Goal: Check status: Check status

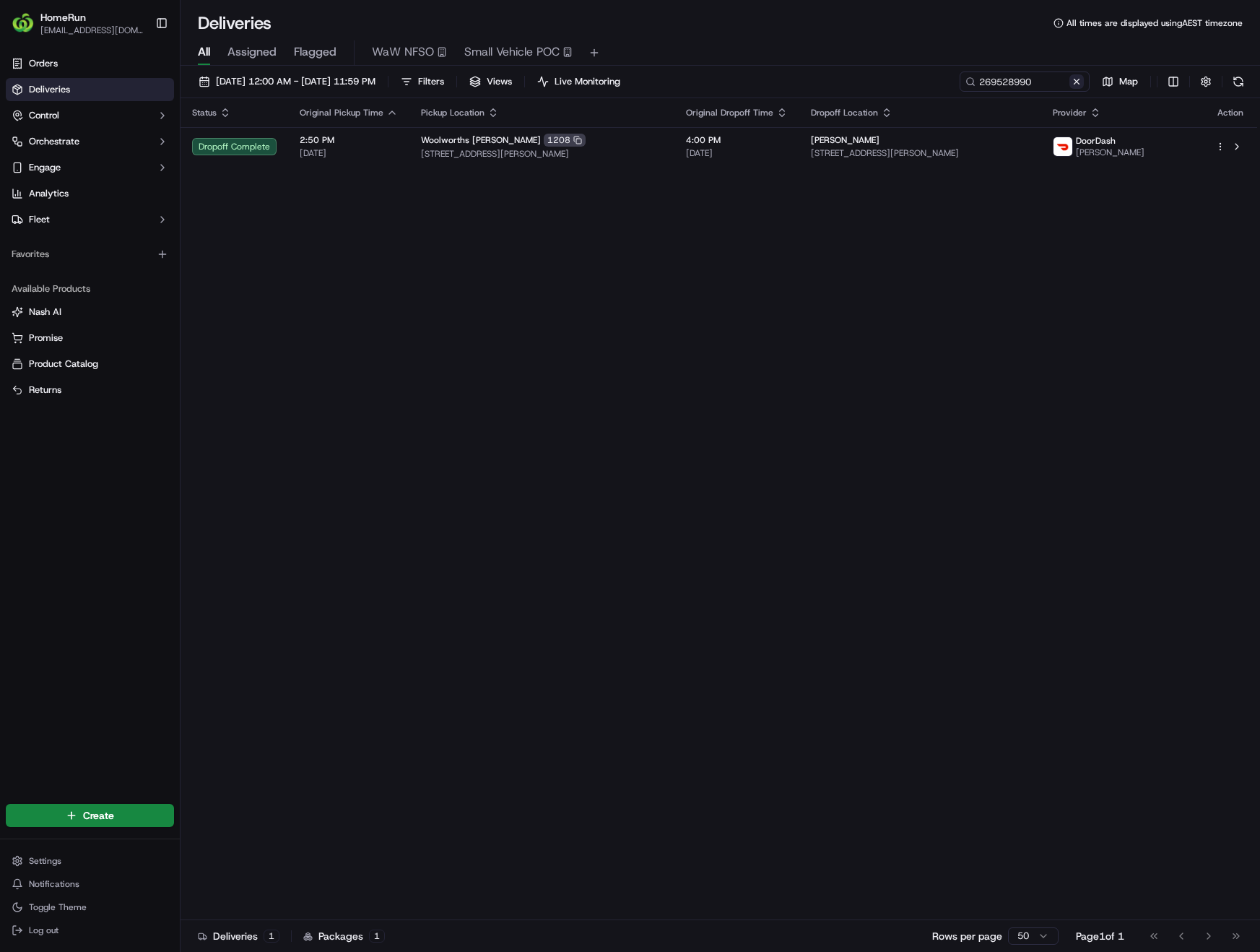
click at [1073, 87] on button at bounding box center [1076, 81] width 15 height 15
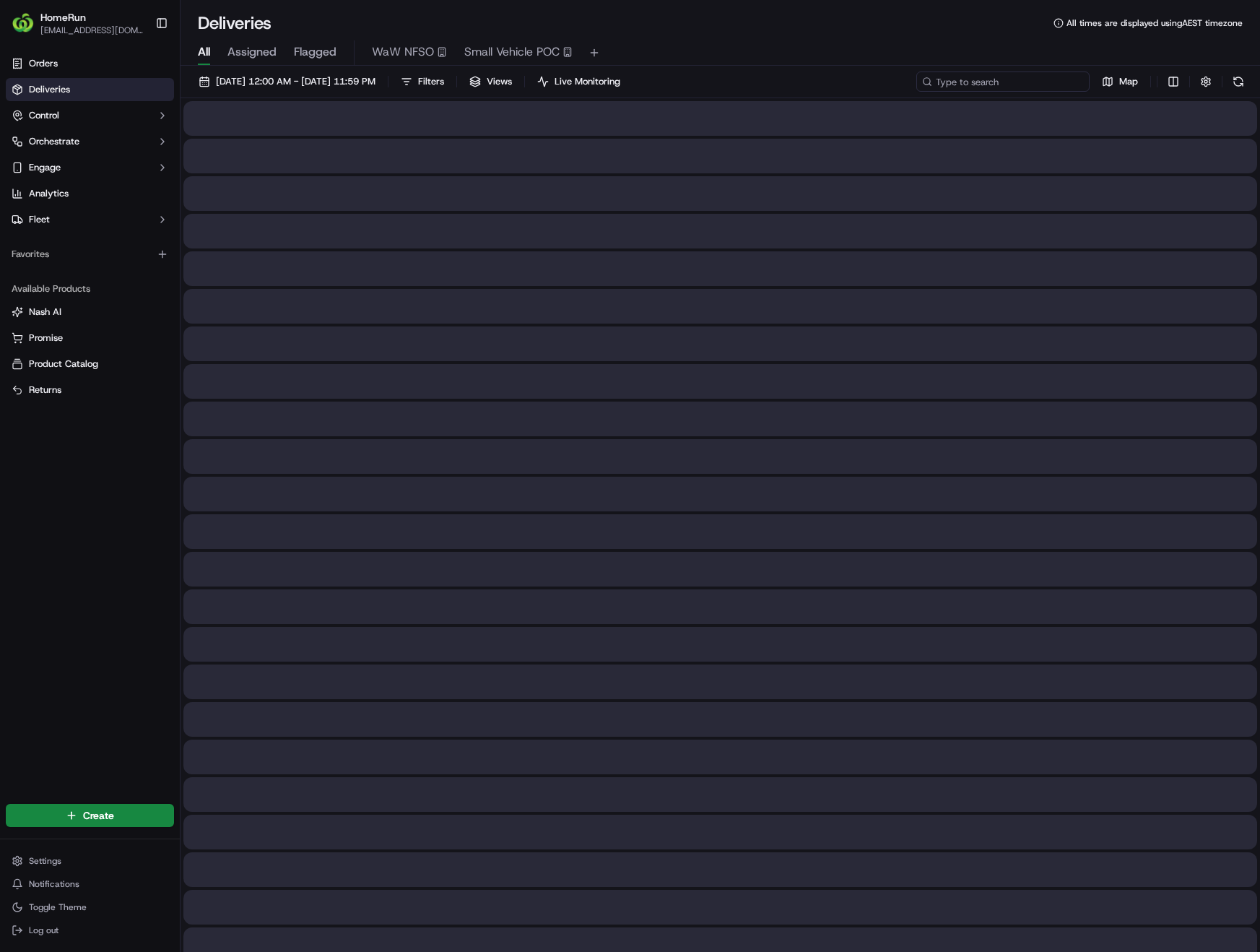
click at [1021, 82] on input at bounding box center [1002, 81] width 173 height 20
paste input "269532709"
type input "269532709"
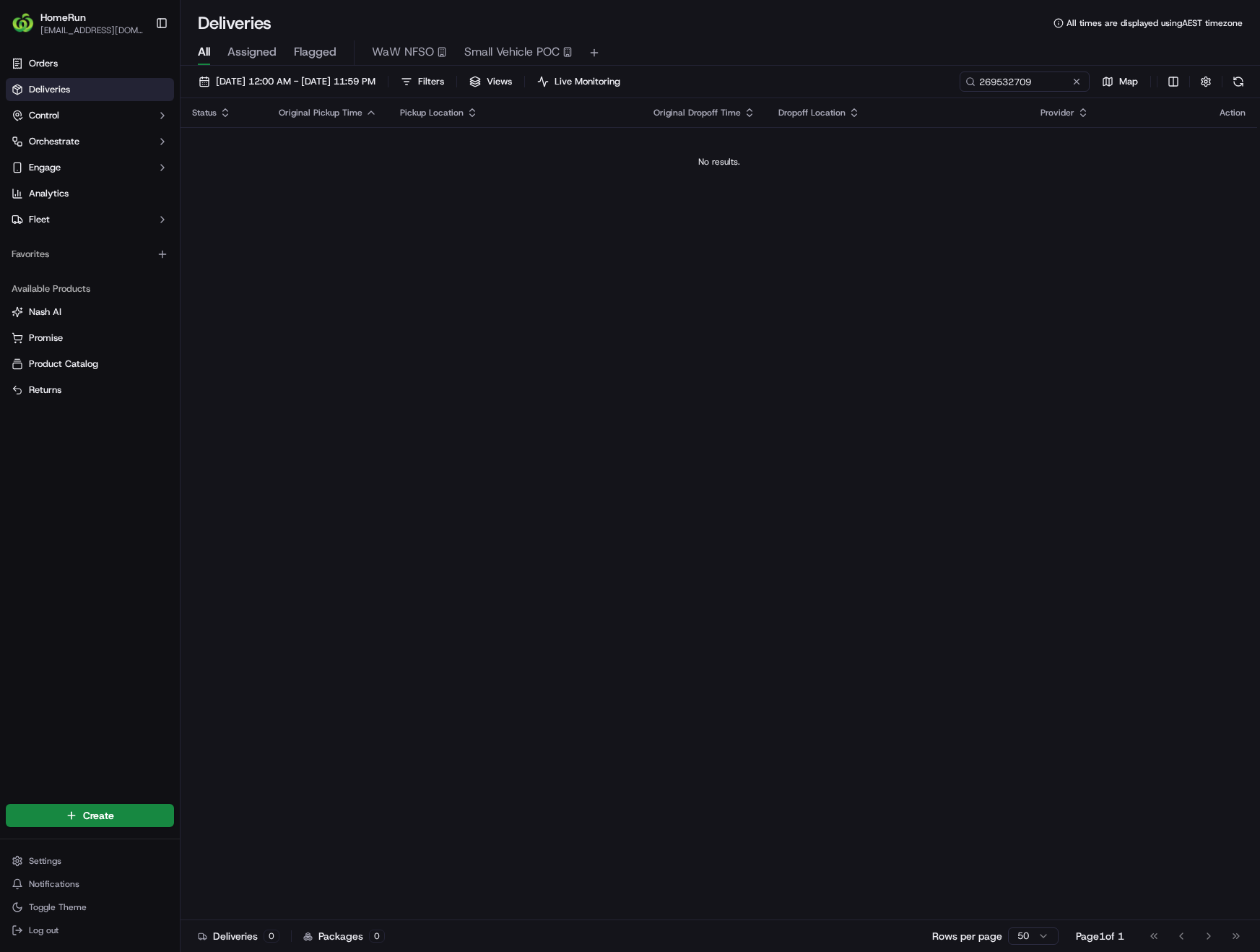
click at [564, 293] on div "Status Original Pickup Time Pickup Location Original Dropoff Time Dropoff Locat…" at bounding box center [718, 510] width 1076 height 822
click at [1039, 84] on input "269532709" at bounding box center [1002, 81] width 173 height 20
click at [1039, 83] on input "269532709" at bounding box center [1002, 81] width 173 height 20
drag, startPoint x: 1039, startPoint y: 83, endPoint x: 866, endPoint y: 87, distance: 173.0
click at [866, 87] on div "15/09/2025 12:00 AM - 15/09/2025 11:59 PM Filters Views Live Monitoring 2695327…" at bounding box center [720, 84] width 1080 height 27
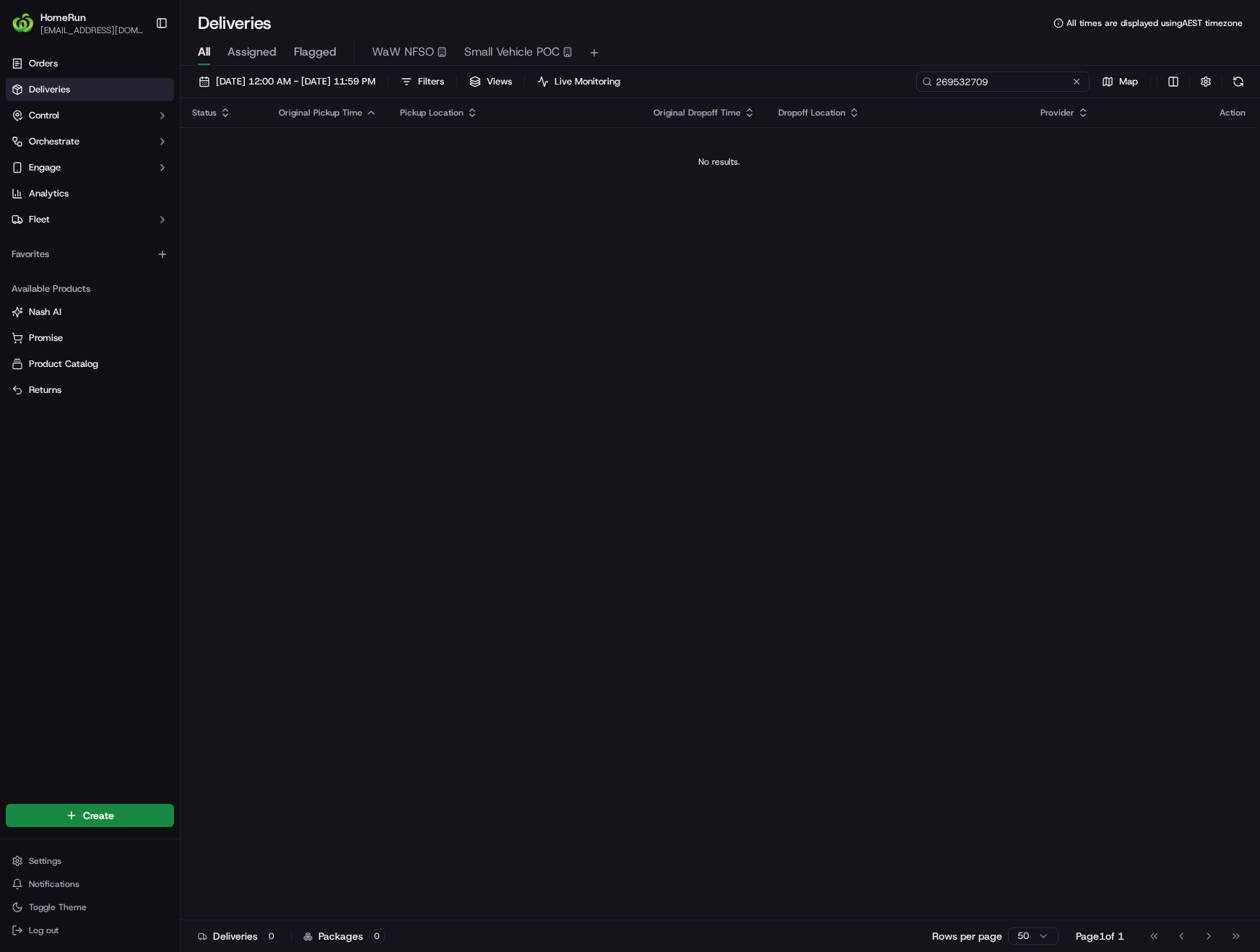
click at [1014, 83] on input "269532709" at bounding box center [1002, 81] width 173 height 20
click at [1234, 79] on button at bounding box center [1237, 81] width 20 height 20
click at [1236, 87] on button at bounding box center [1237, 81] width 20 height 20
click at [1061, 85] on input "269532709" at bounding box center [1002, 81] width 173 height 20
click at [1242, 87] on button at bounding box center [1237, 81] width 20 height 20
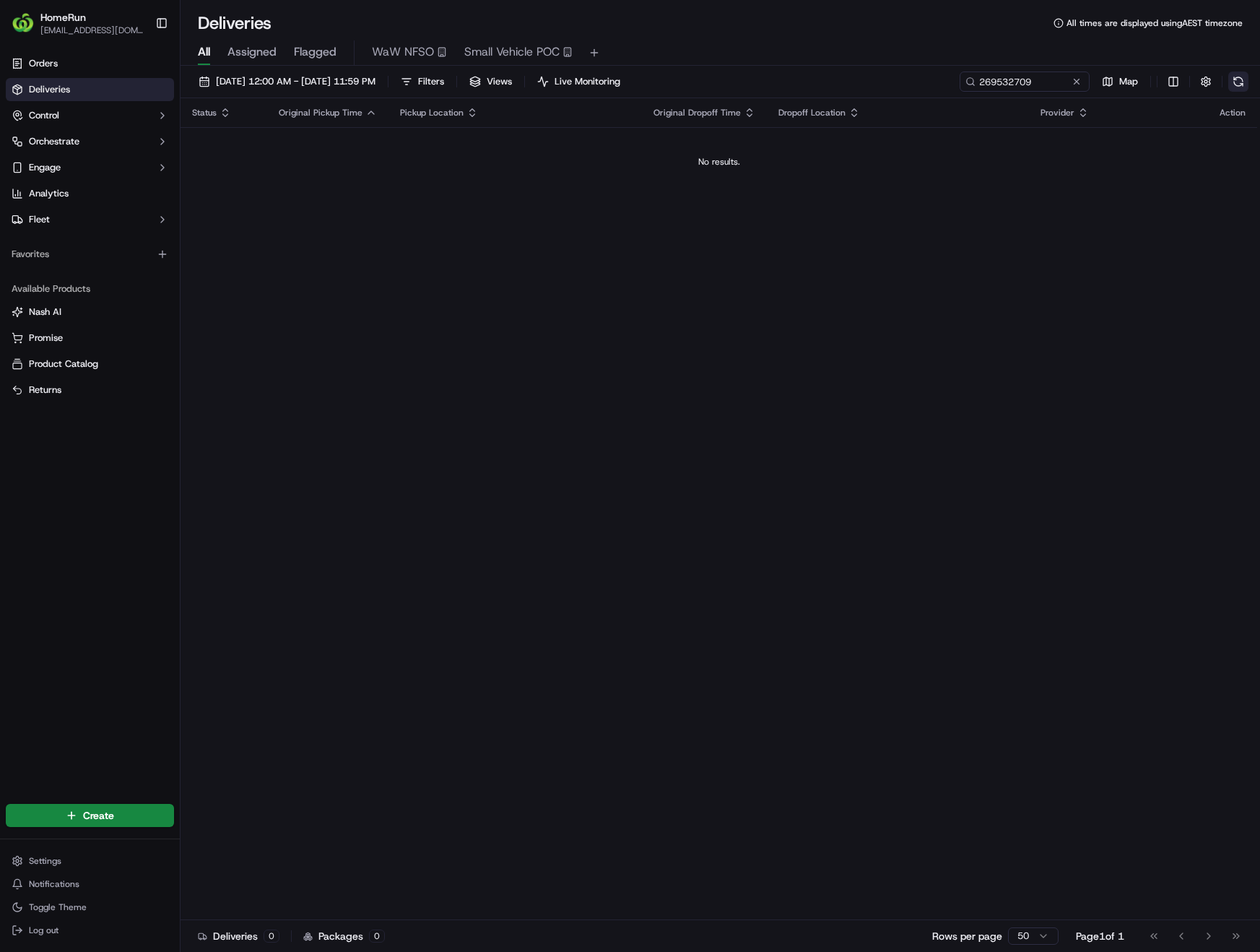
click at [1241, 82] on button at bounding box center [1237, 81] width 20 height 20
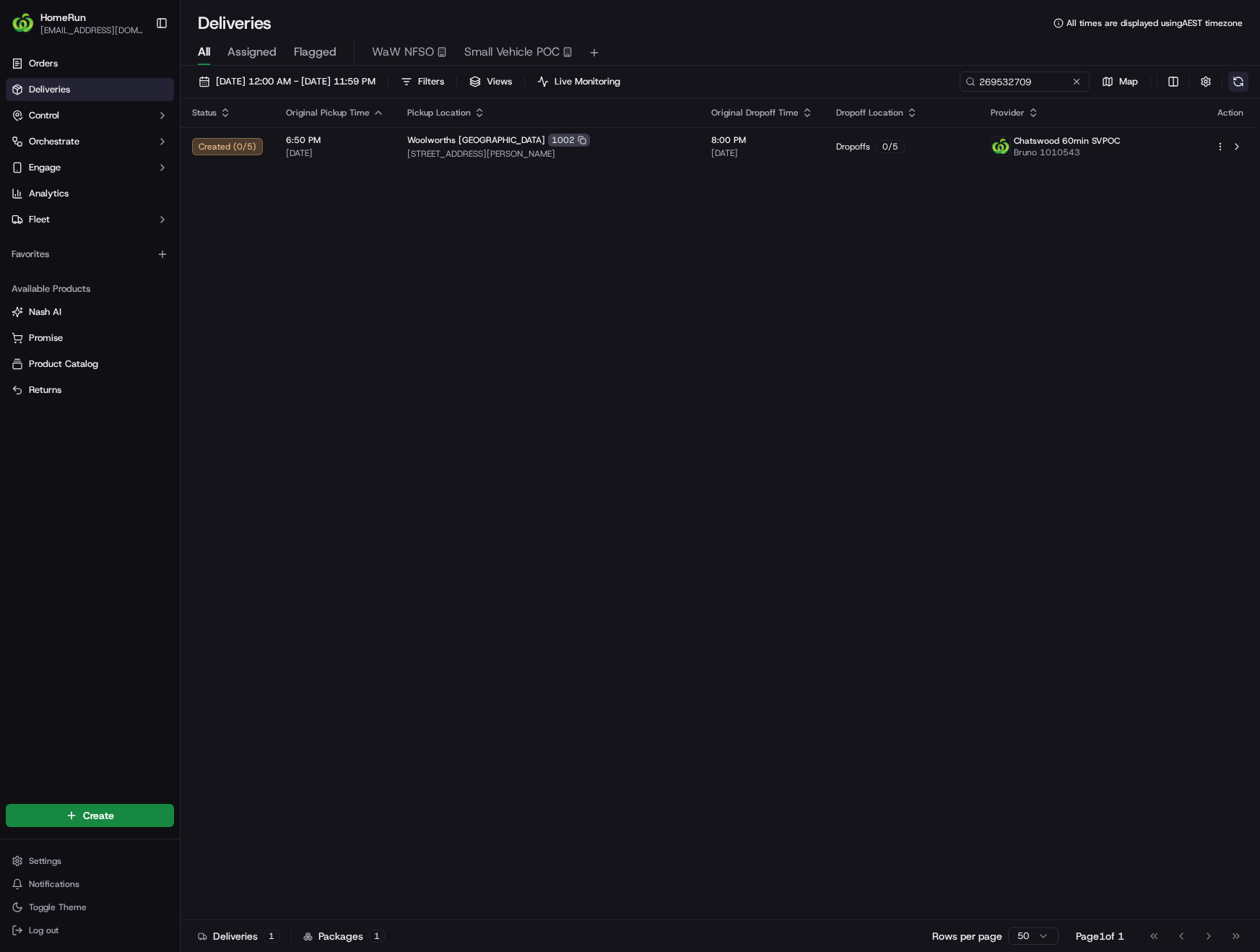
click at [1236, 81] on button at bounding box center [1237, 81] width 20 height 20
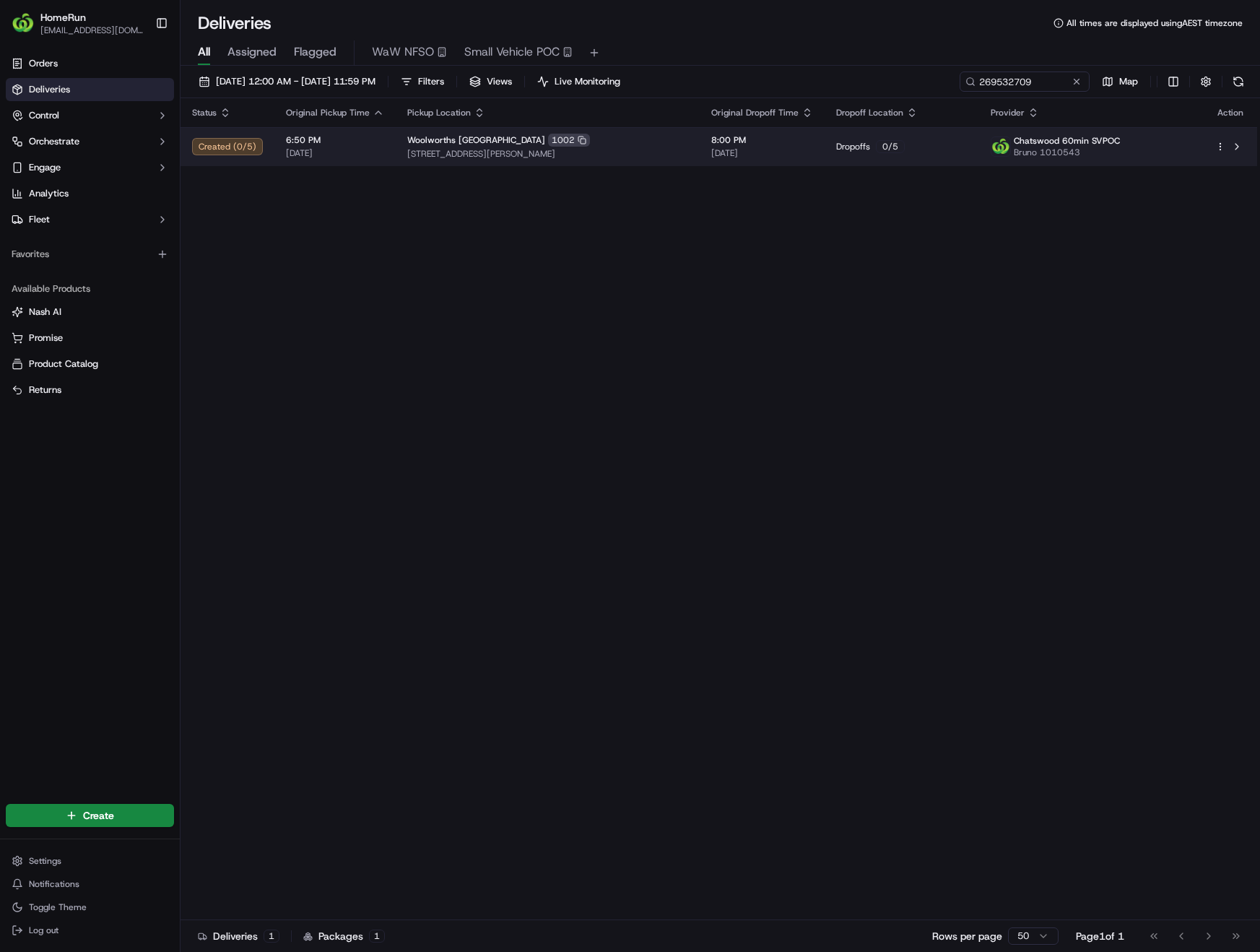
click at [1214, 148] on td at bounding box center [1230, 146] width 53 height 39
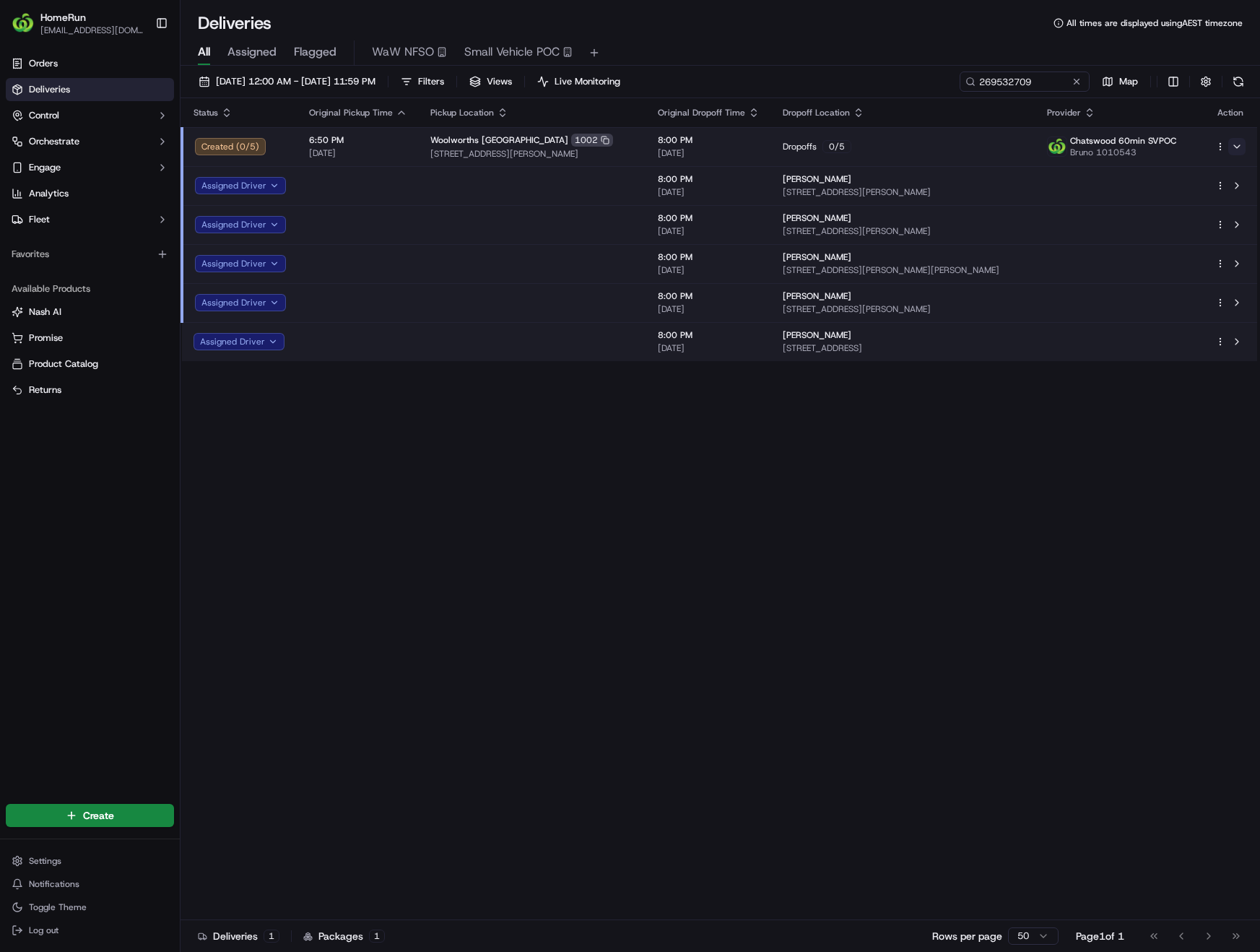
click at [1238, 144] on button at bounding box center [1236, 146] width 17 height 17
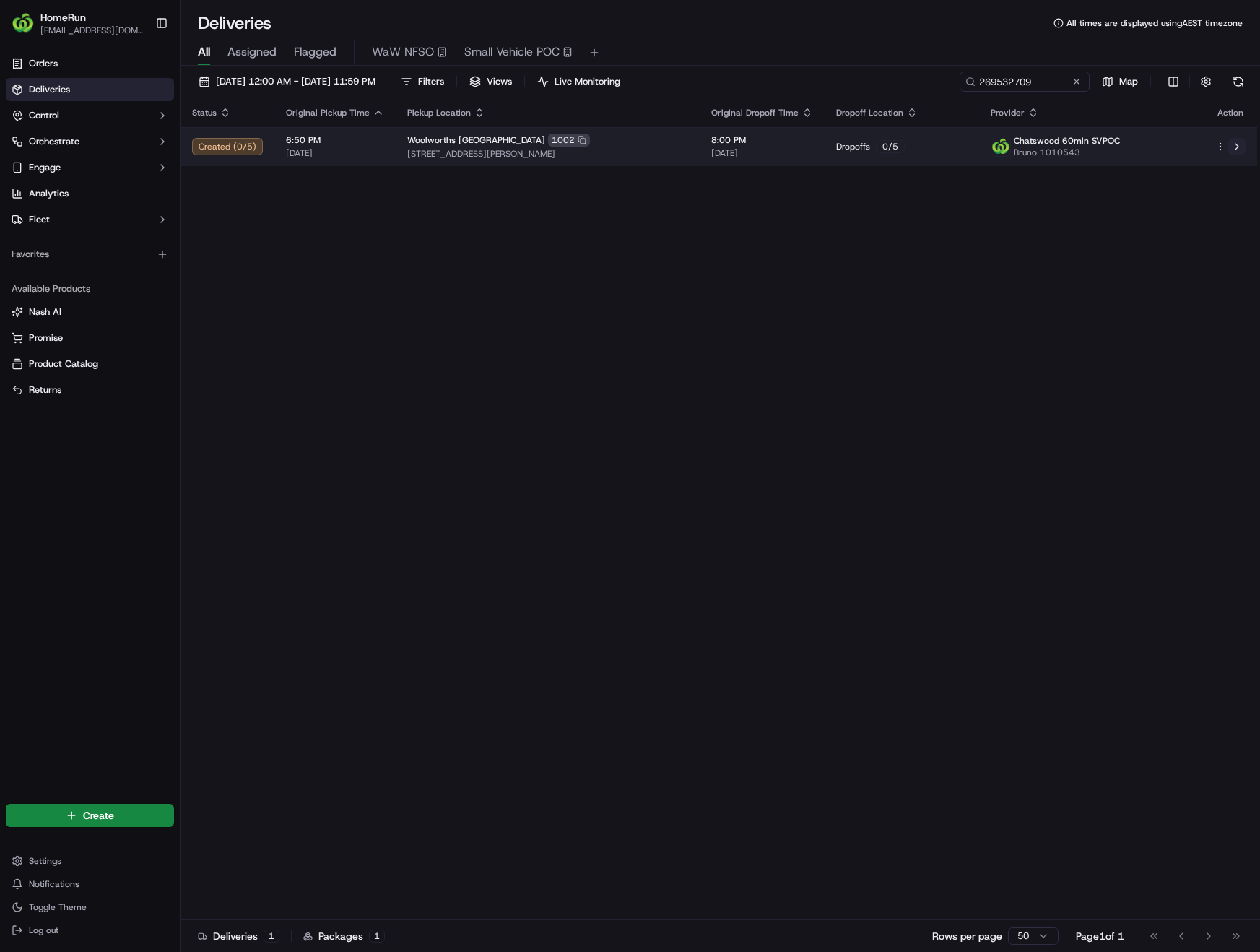
click at [1236, 148] on button at bounding box center [1236, 146] width 17 height 17
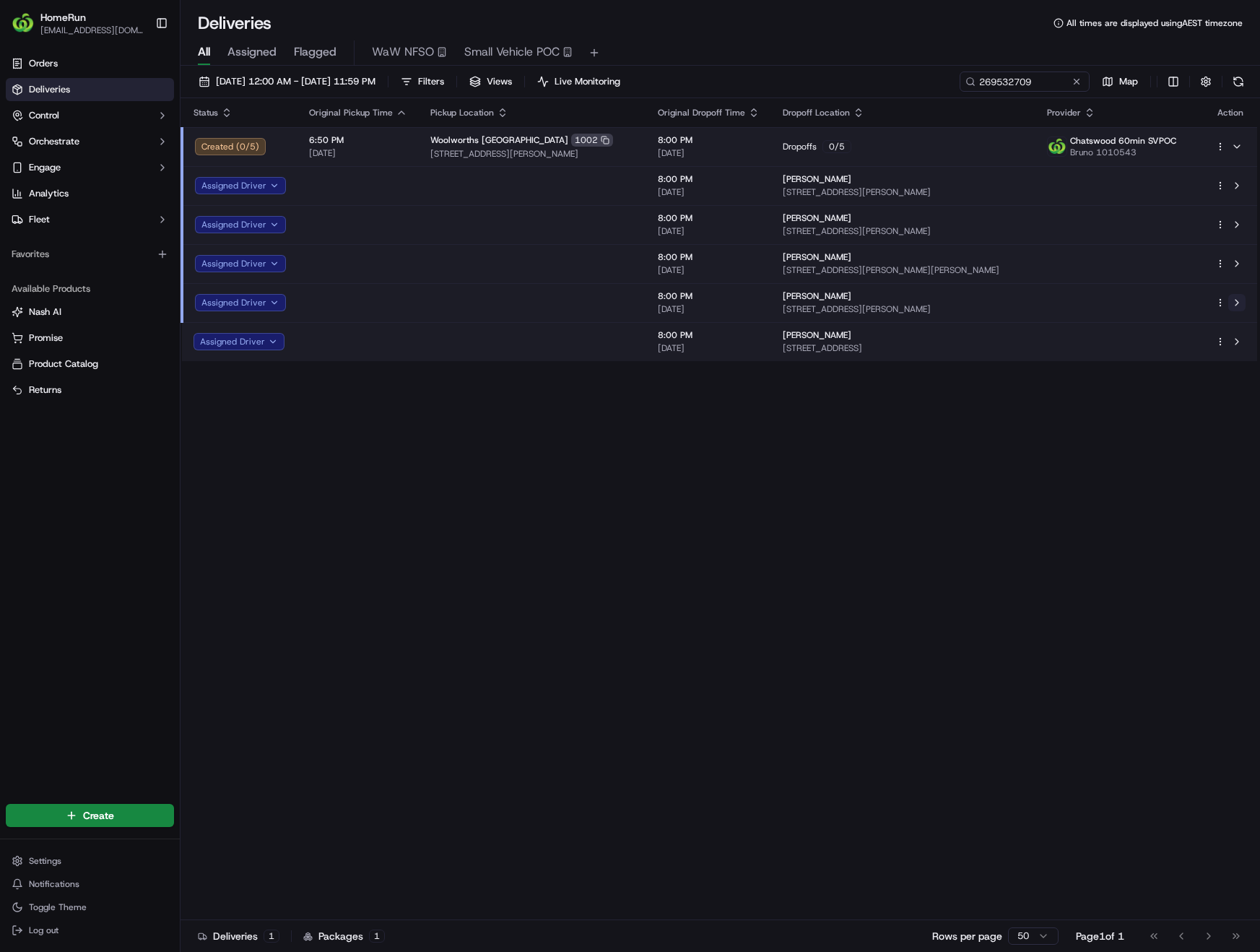
click at [1238, 303] on button at bounding box center [1236, 302] width 17 height 17
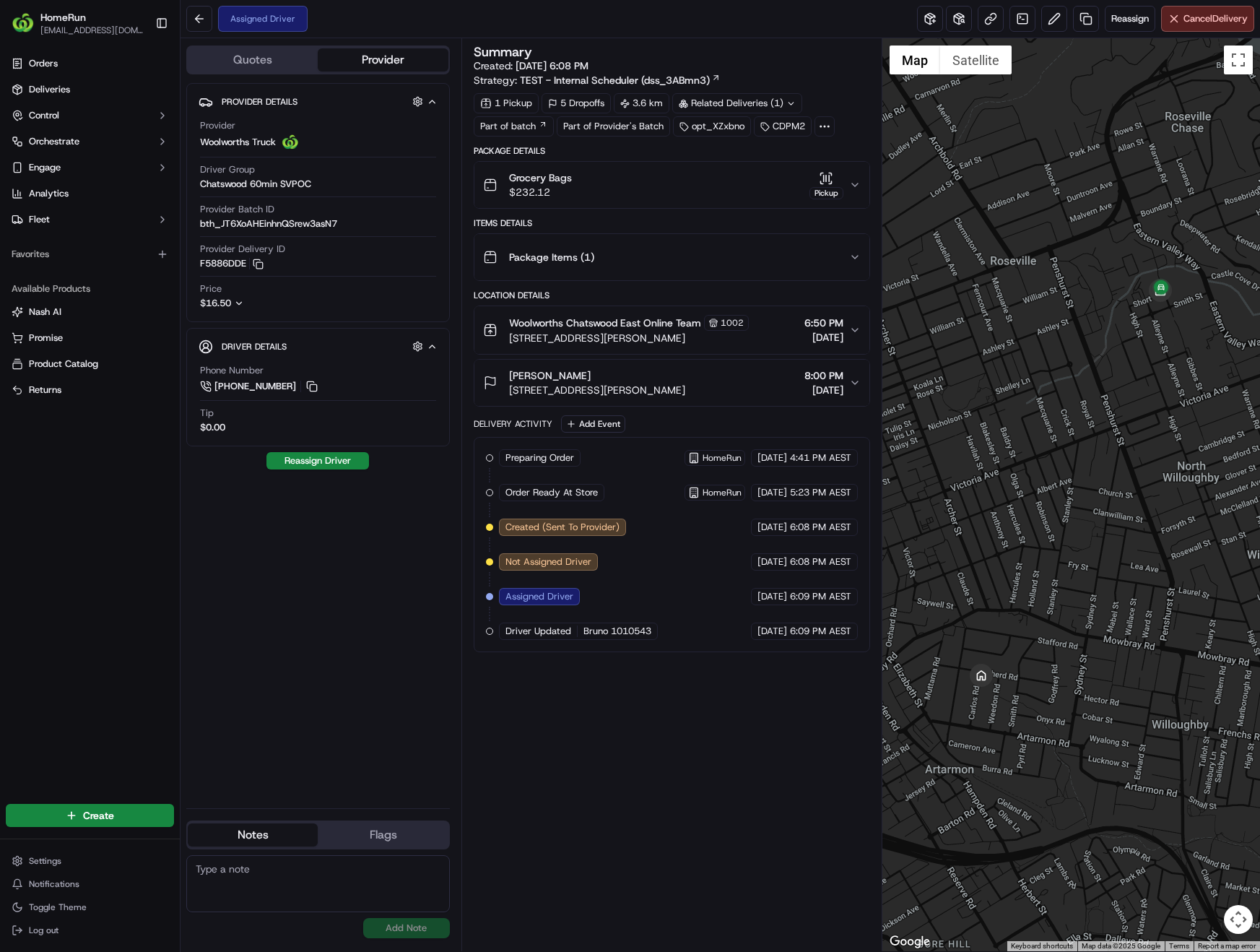
click at [855, 259] on icon "button" at bounding box center [854, 257] width 6 height 3
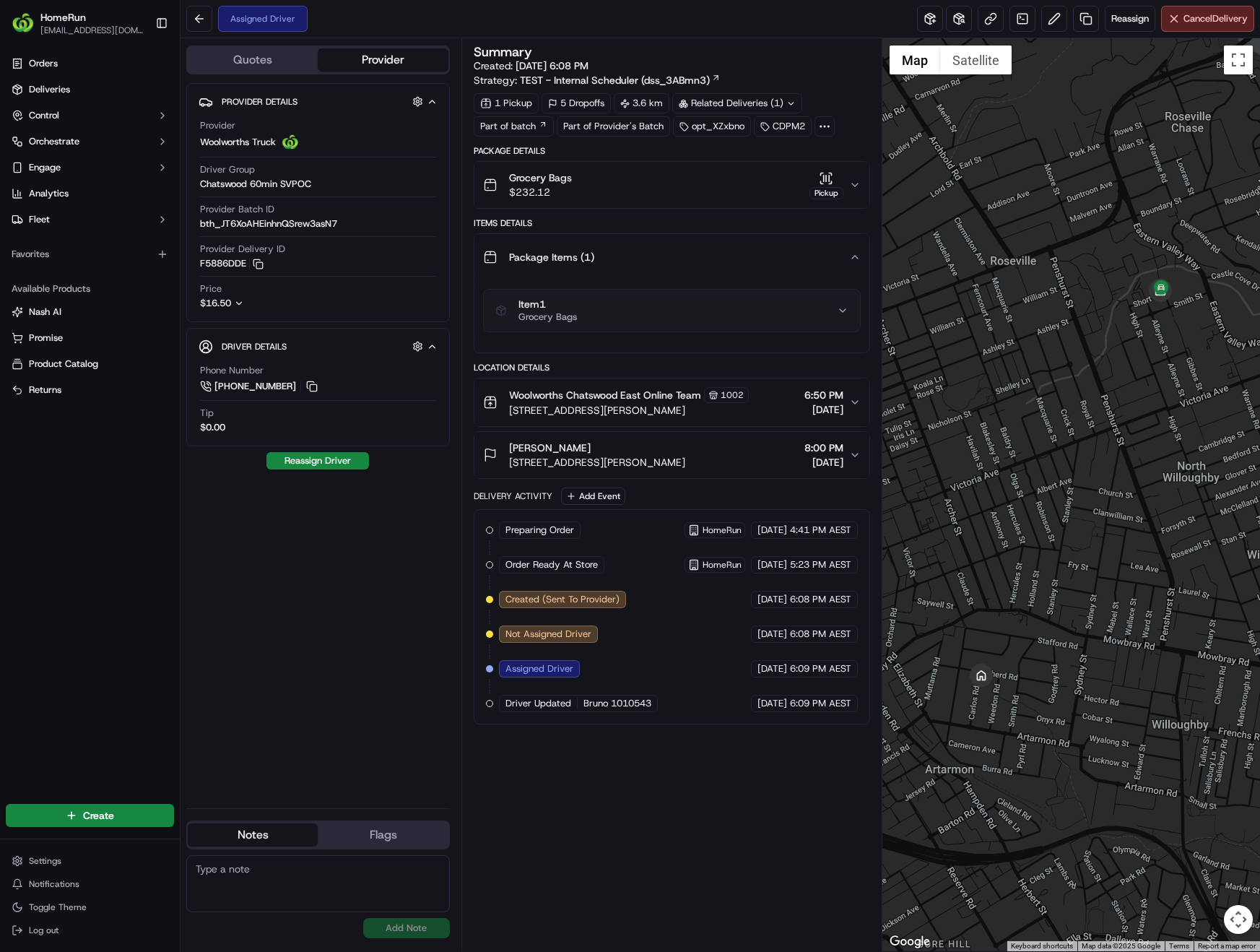
click at [847, 314] on icon "button" at bounding box center [842, 310] width 11 height 11
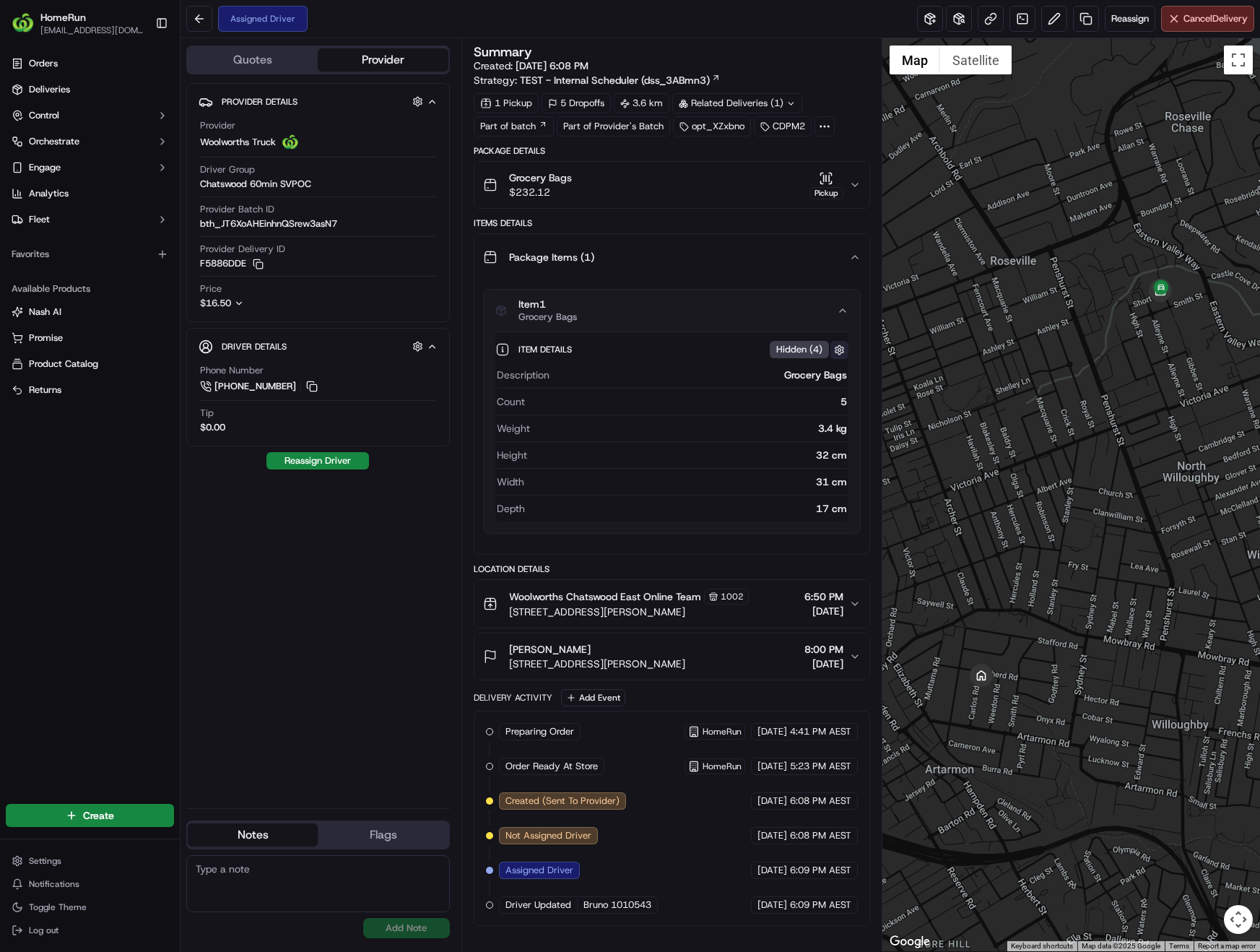
click at [842, 354] on button "button" at bounding box center [839, 349] width 18 height 18
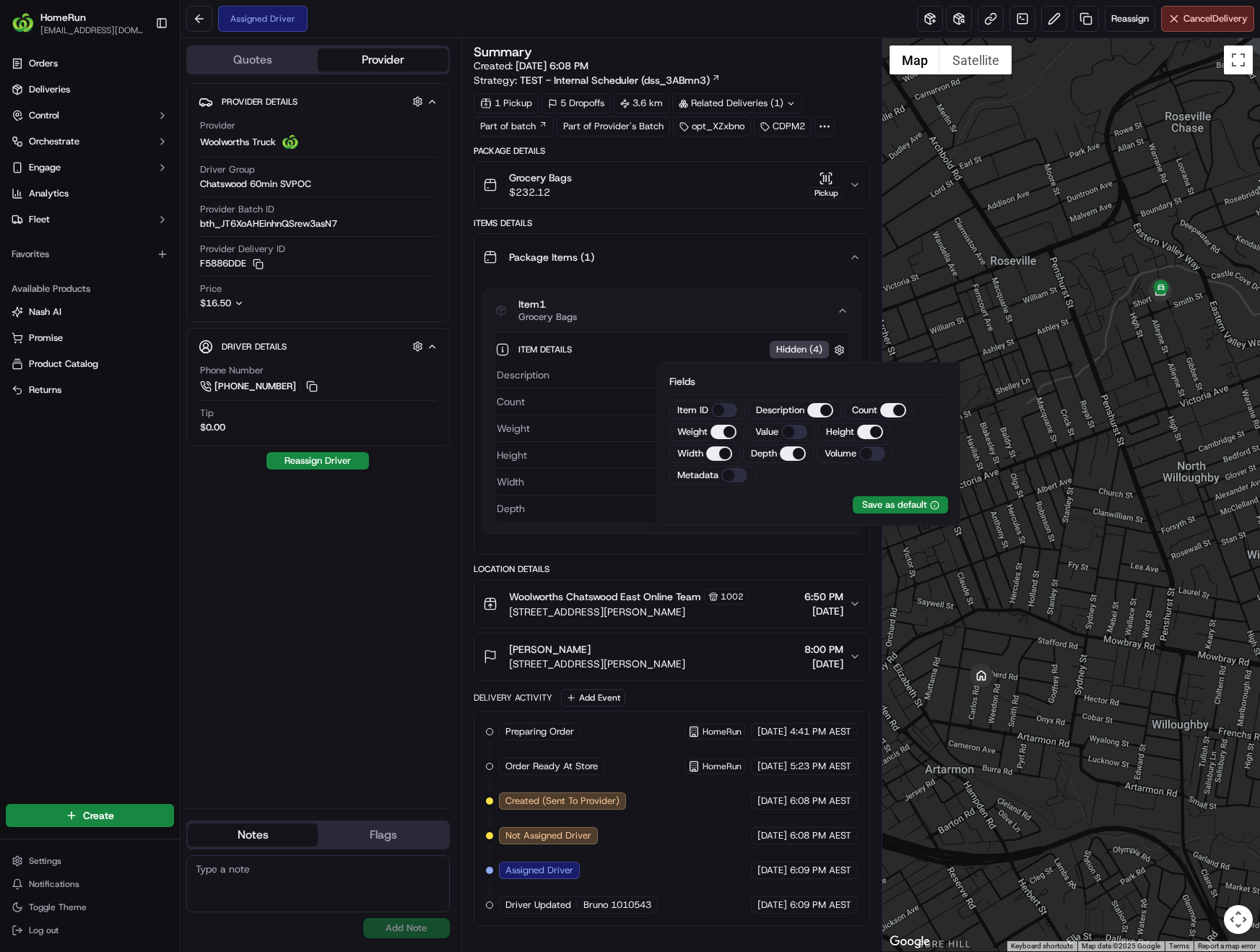
click at [598, 458] on div "32 cm" at bounding box center [690, 455] width 314 height 15
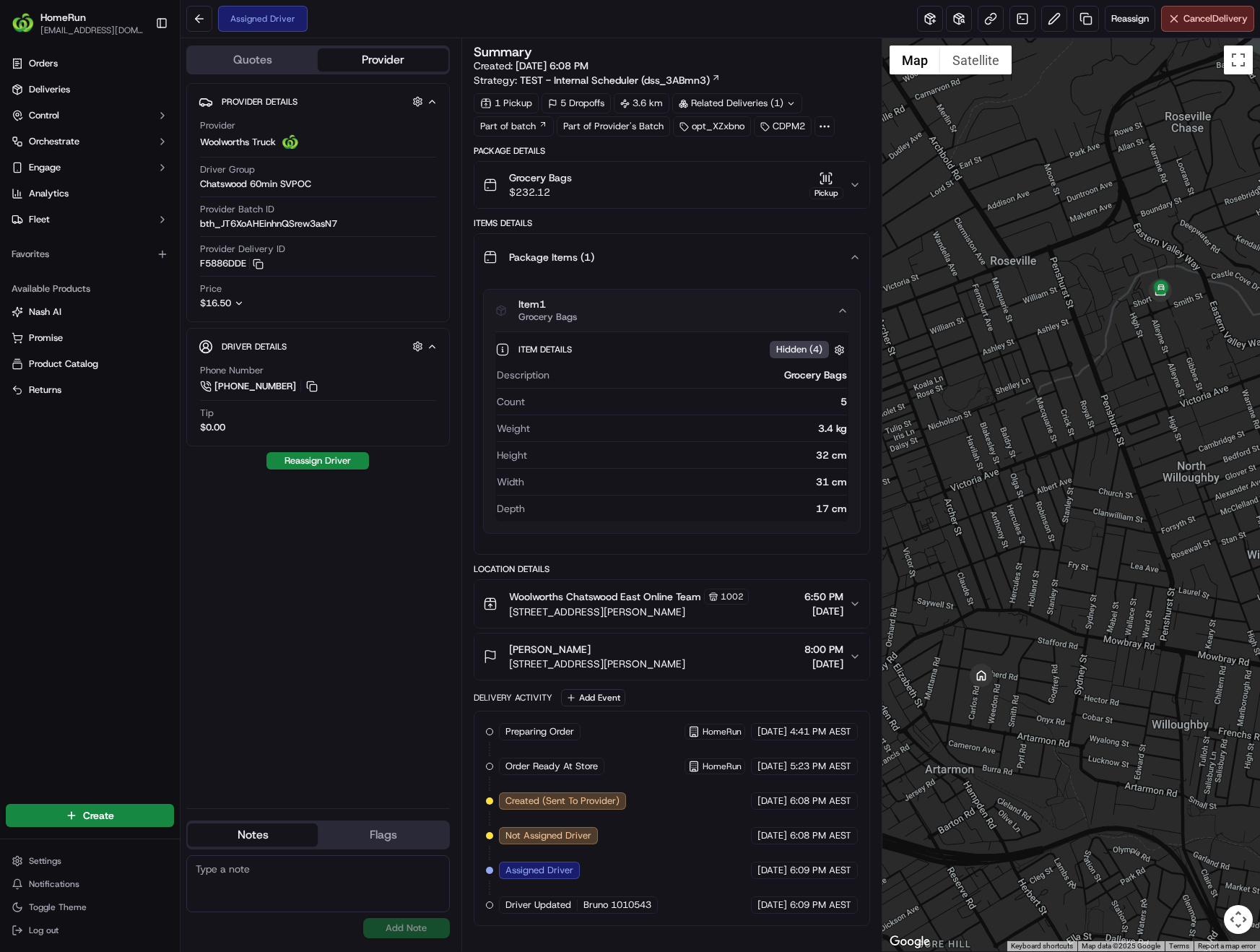
click at [846, 314] on icon "button" at bounding box center [842, 310] width 11 height 11
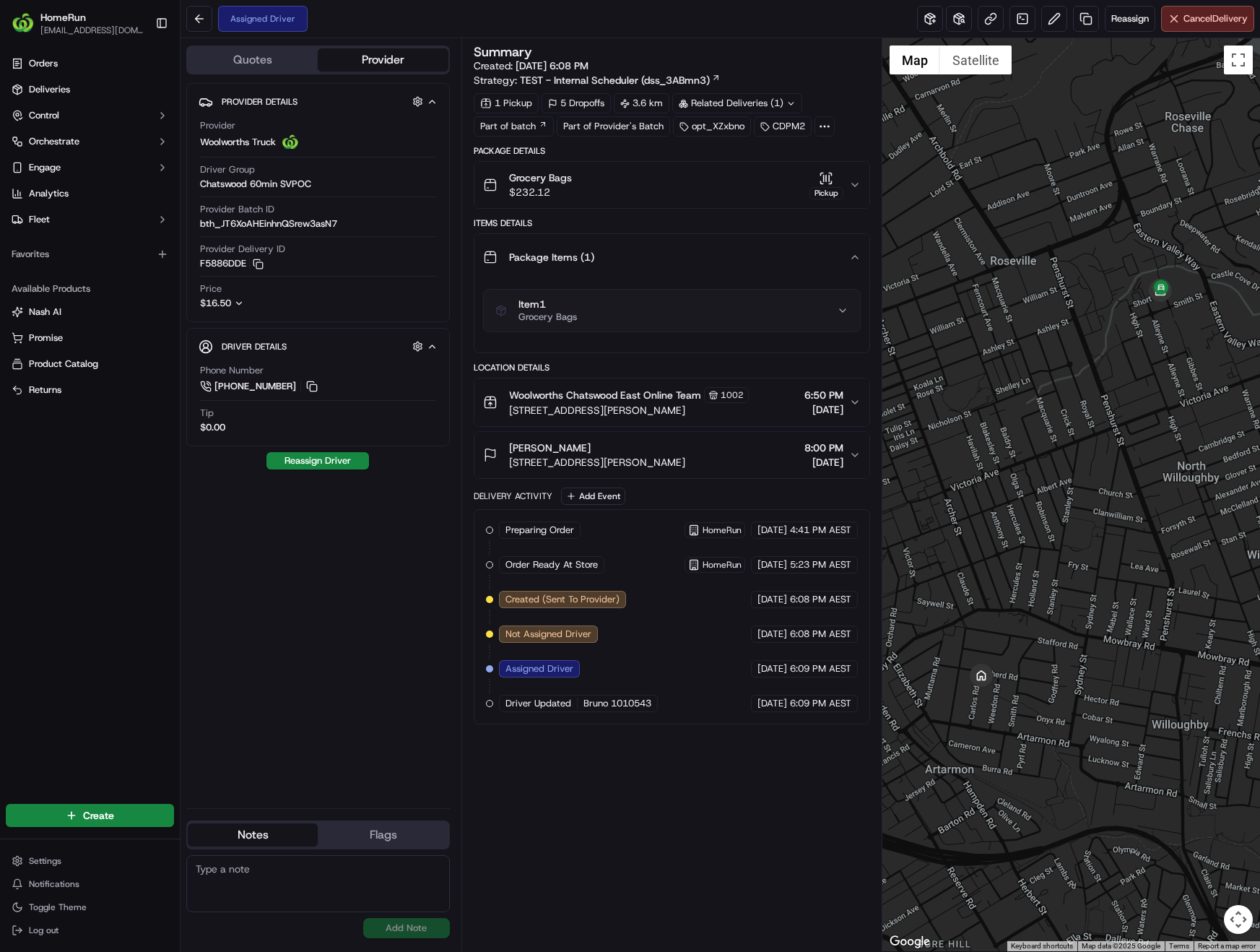
click at [852, 455] on icon "button" at bounding box center [854, 455] width 11 height 11
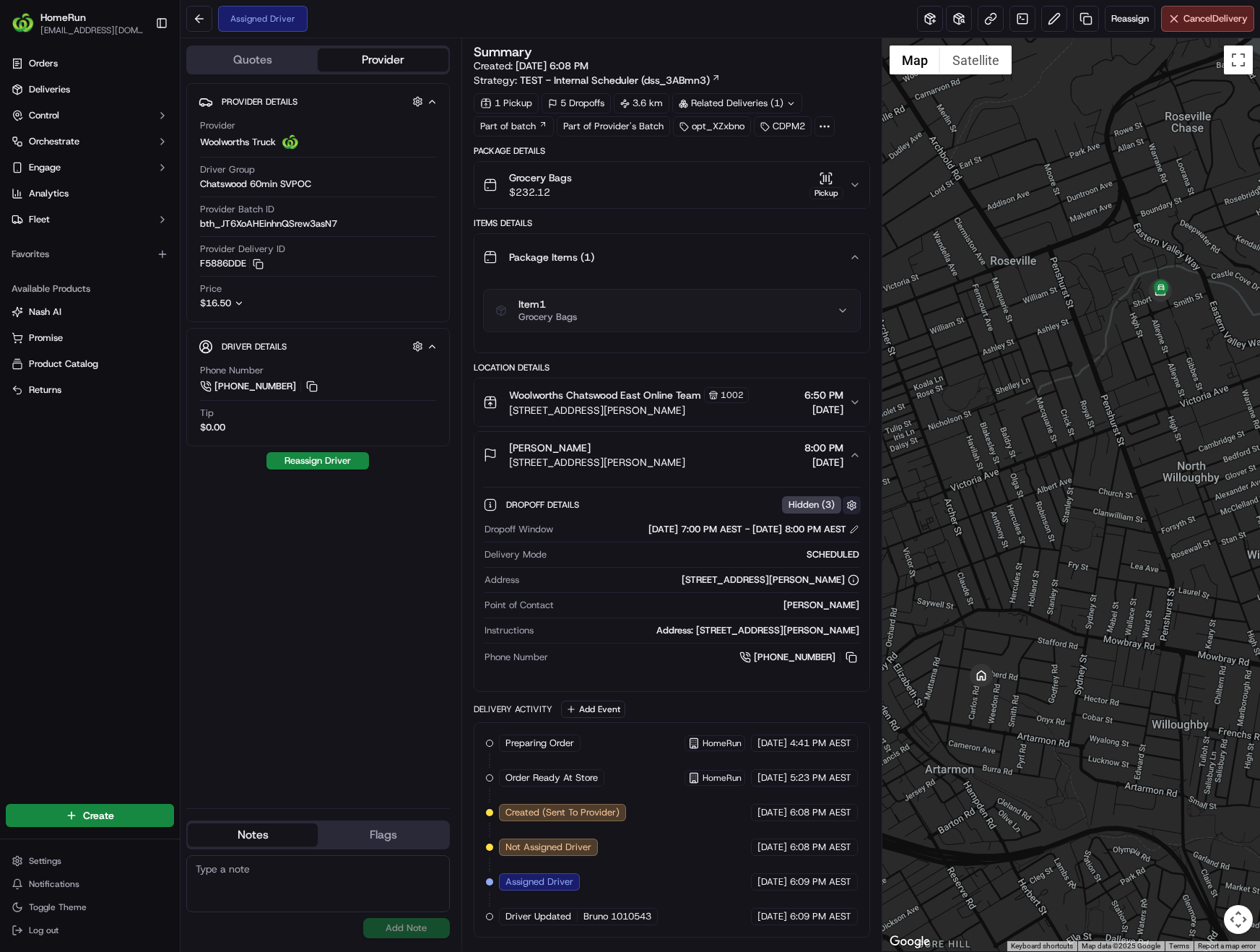
click at [852, 506] on button "button" at bounding box center [852, 505] width 18 height 18
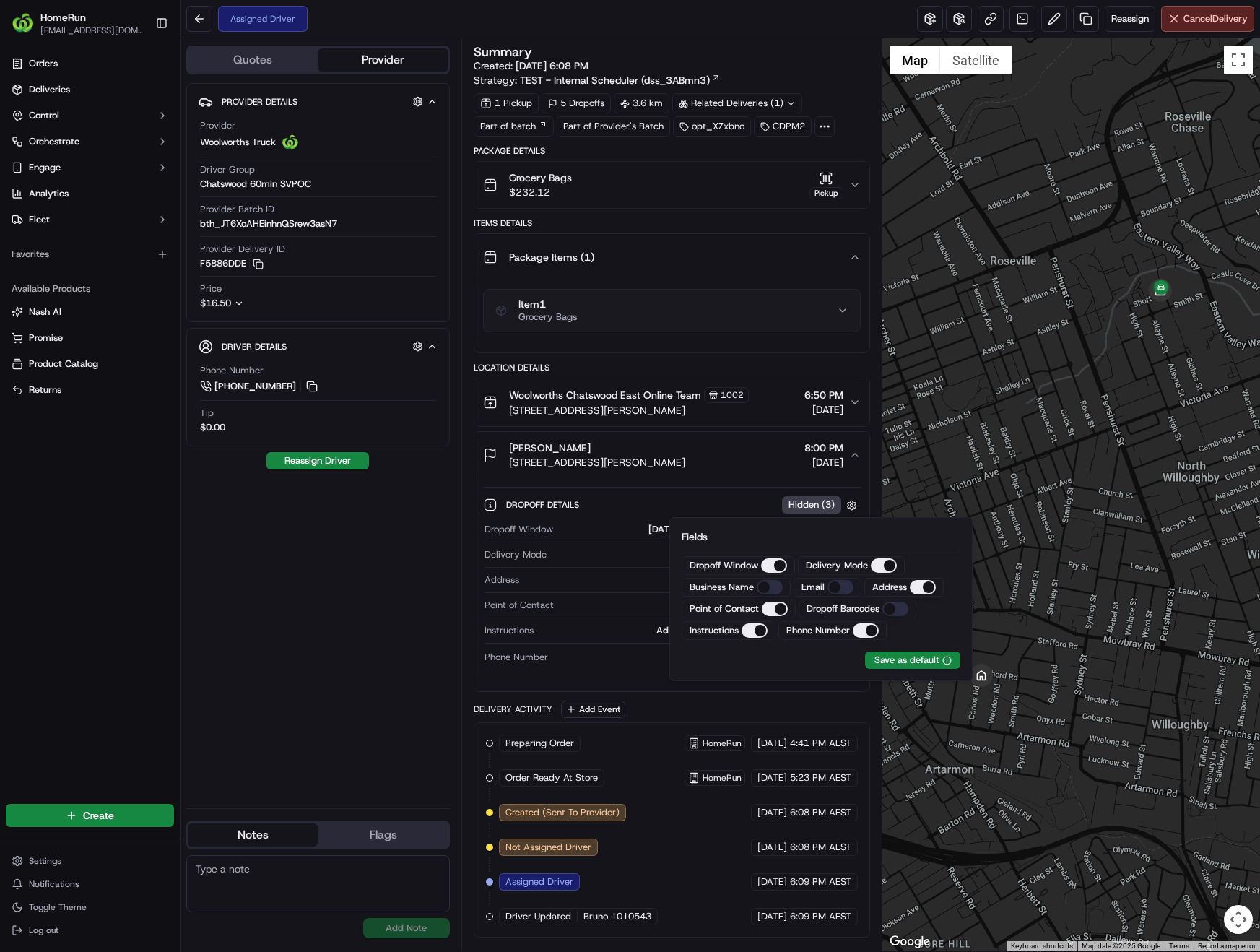
click at [619, 618] on div at bounding box center [671, 618] width 374 height 1
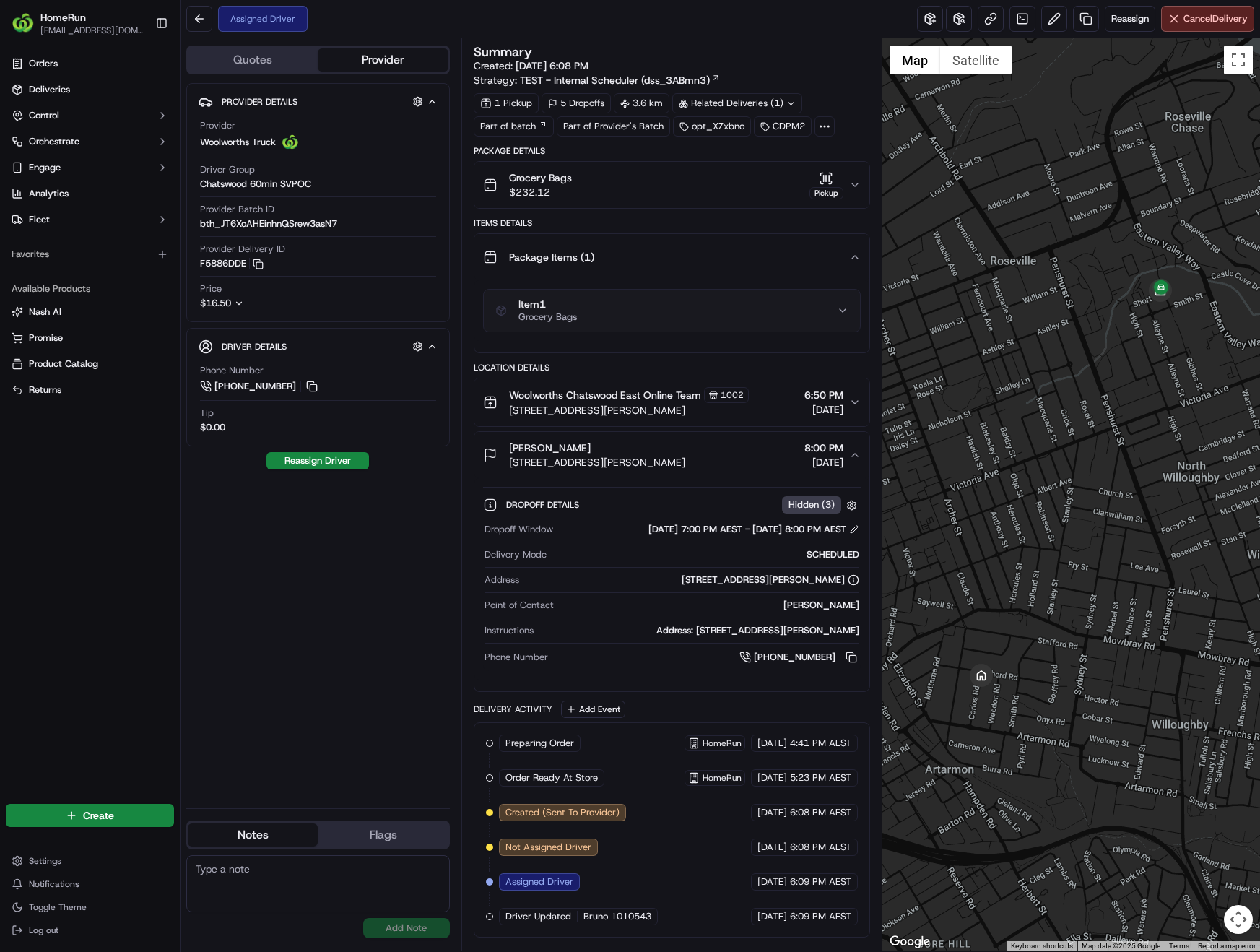
click at [852, 404] on icon "button" at bounding box center [854, 402] width 11 height 11
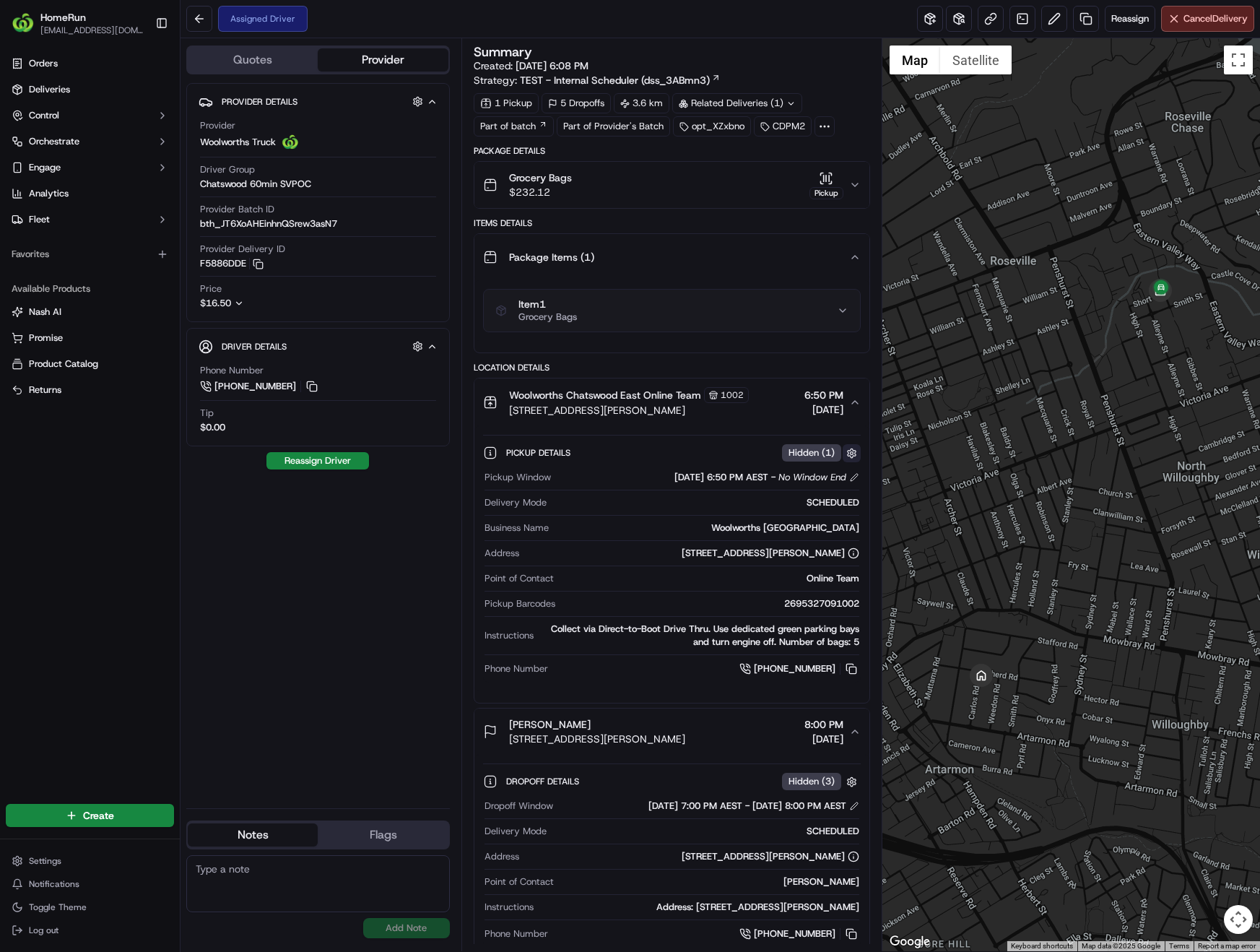
click at [856, 450] on button "button" at bounding box center [852, 453] width 18 height 18
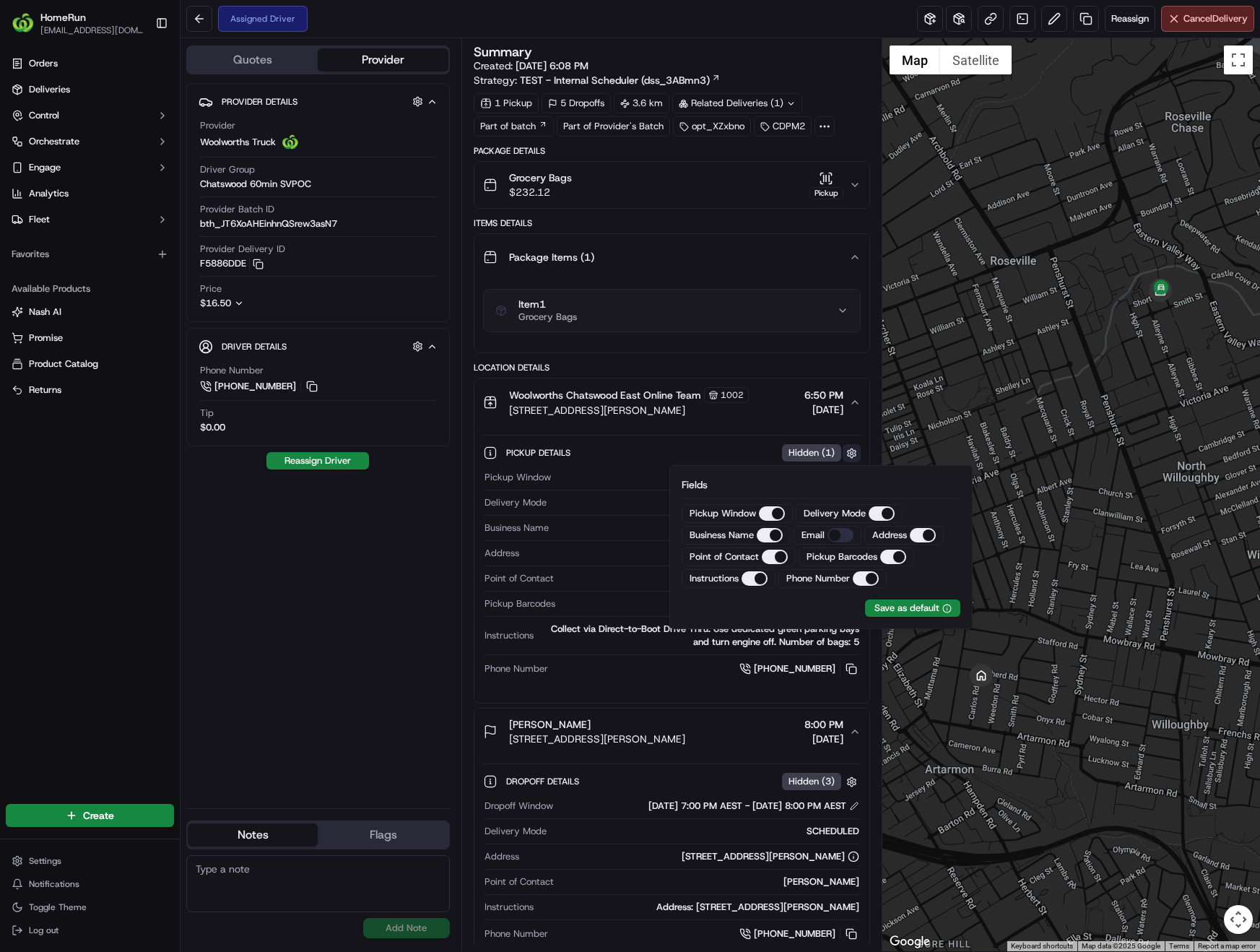
click at [856, 450] on button "button" at bounding box center [852, 453] width 18 height 18
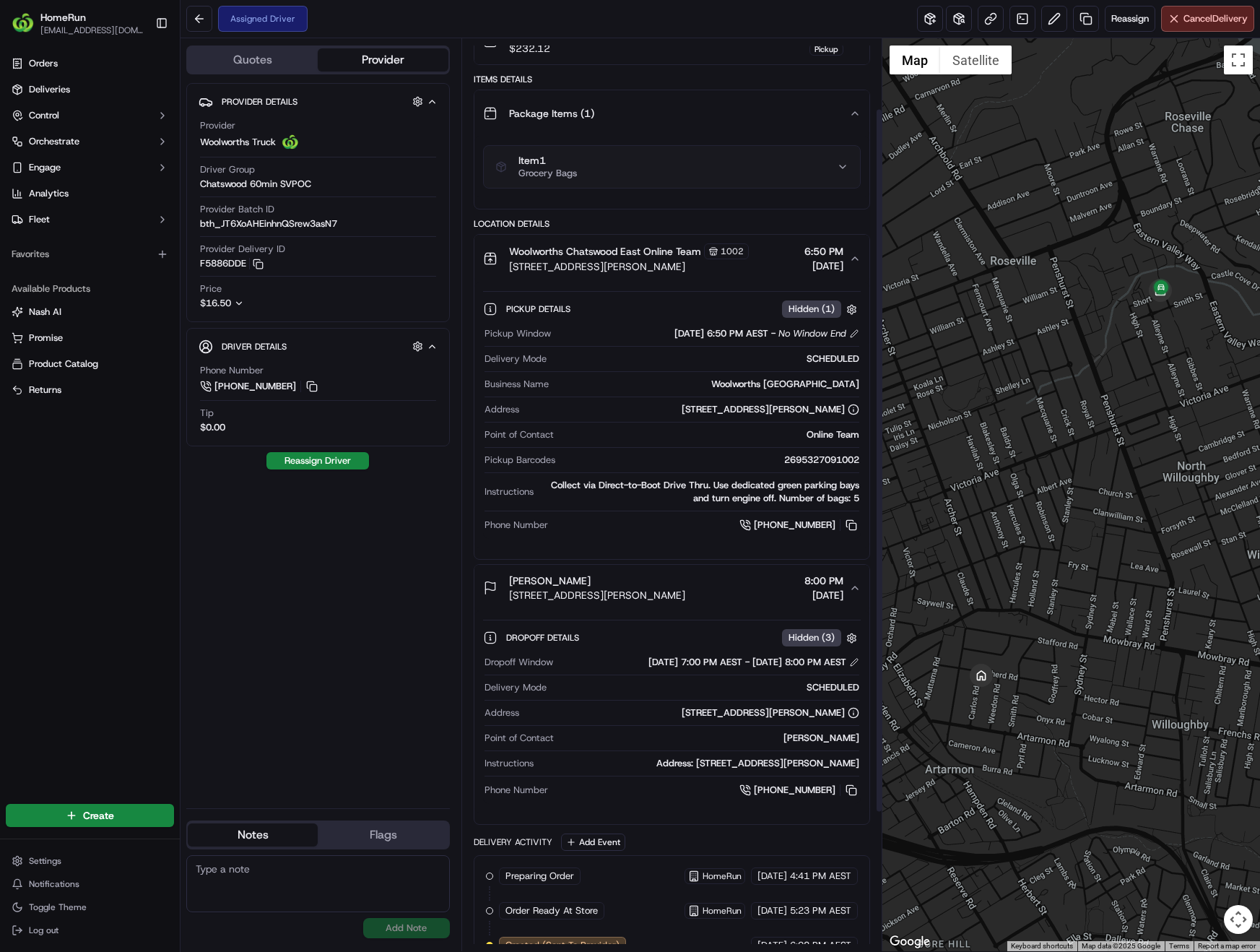
scroll to position [145, 0]
click at [853, 526] on button at bounding box center [852, 524] width 16 height 16
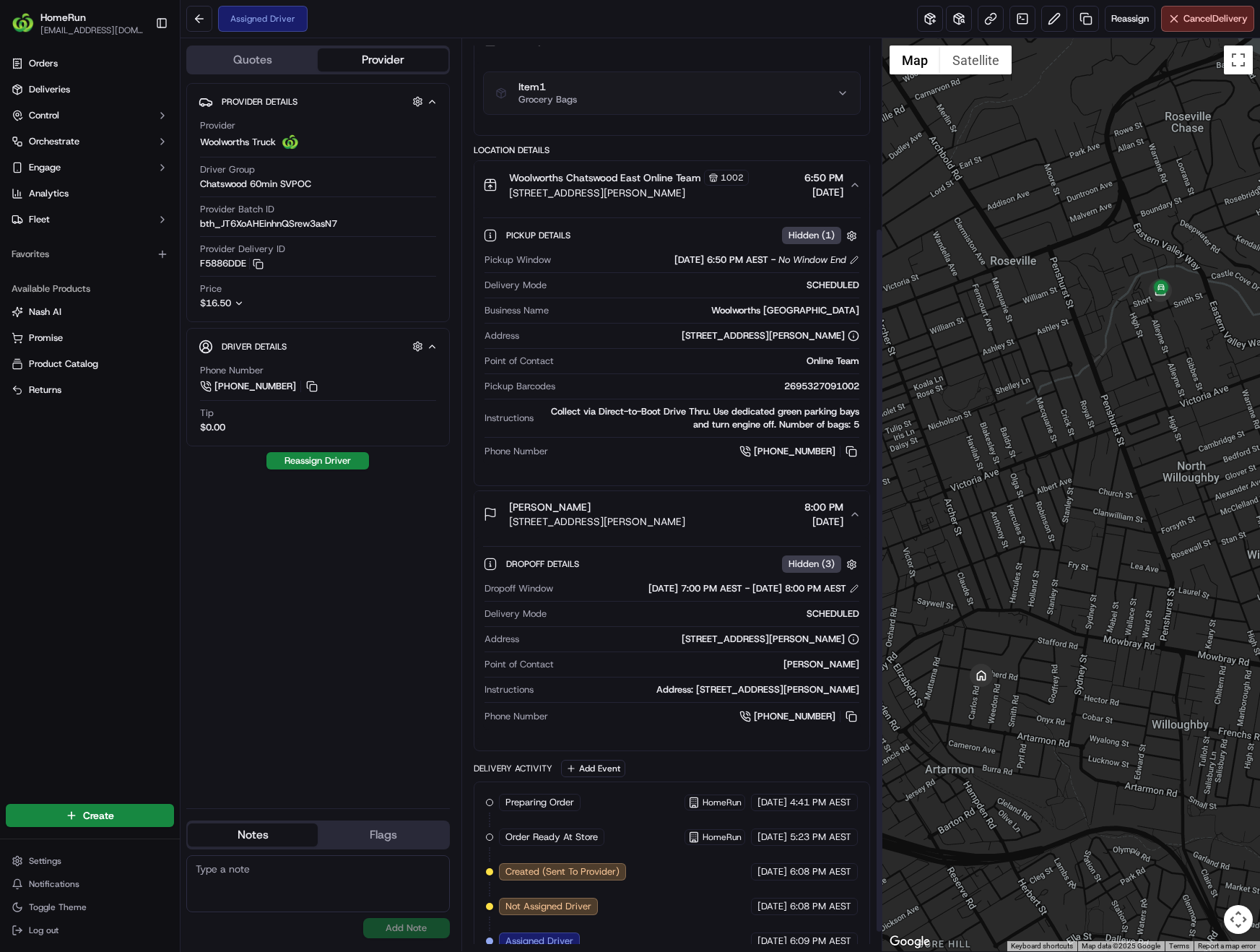
scroll to position [270, 0]
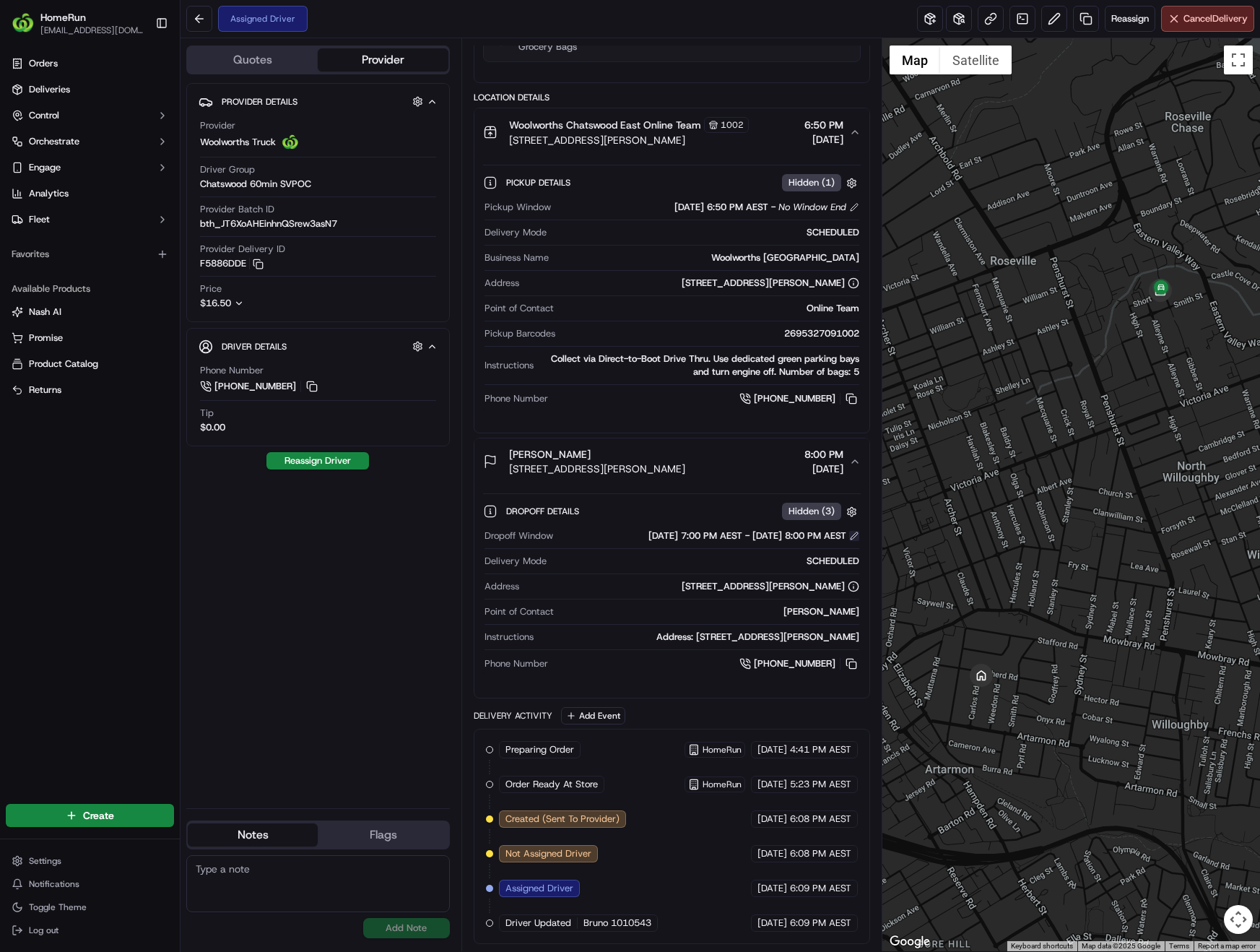
click at [853, 537] on button at bounding box center [854, 536] width 10 height 10
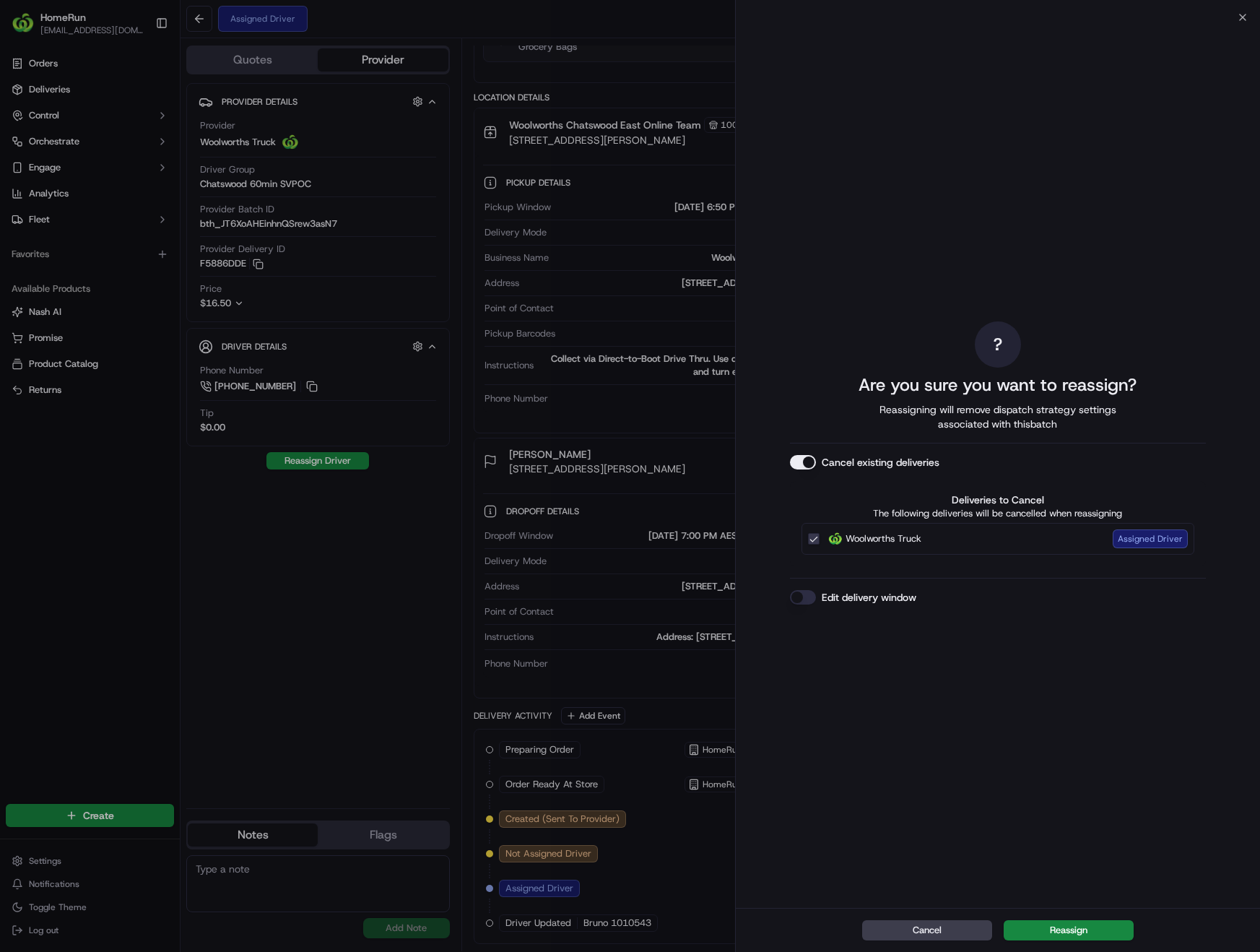
click at [865, 461] on label "Cancel existing deliveries" at bounding box center [880, 462] width 118 height 15
click at [816, 461] on button "Cancel existing deliveries" at bounding box center [803, 462] width 26 height 15
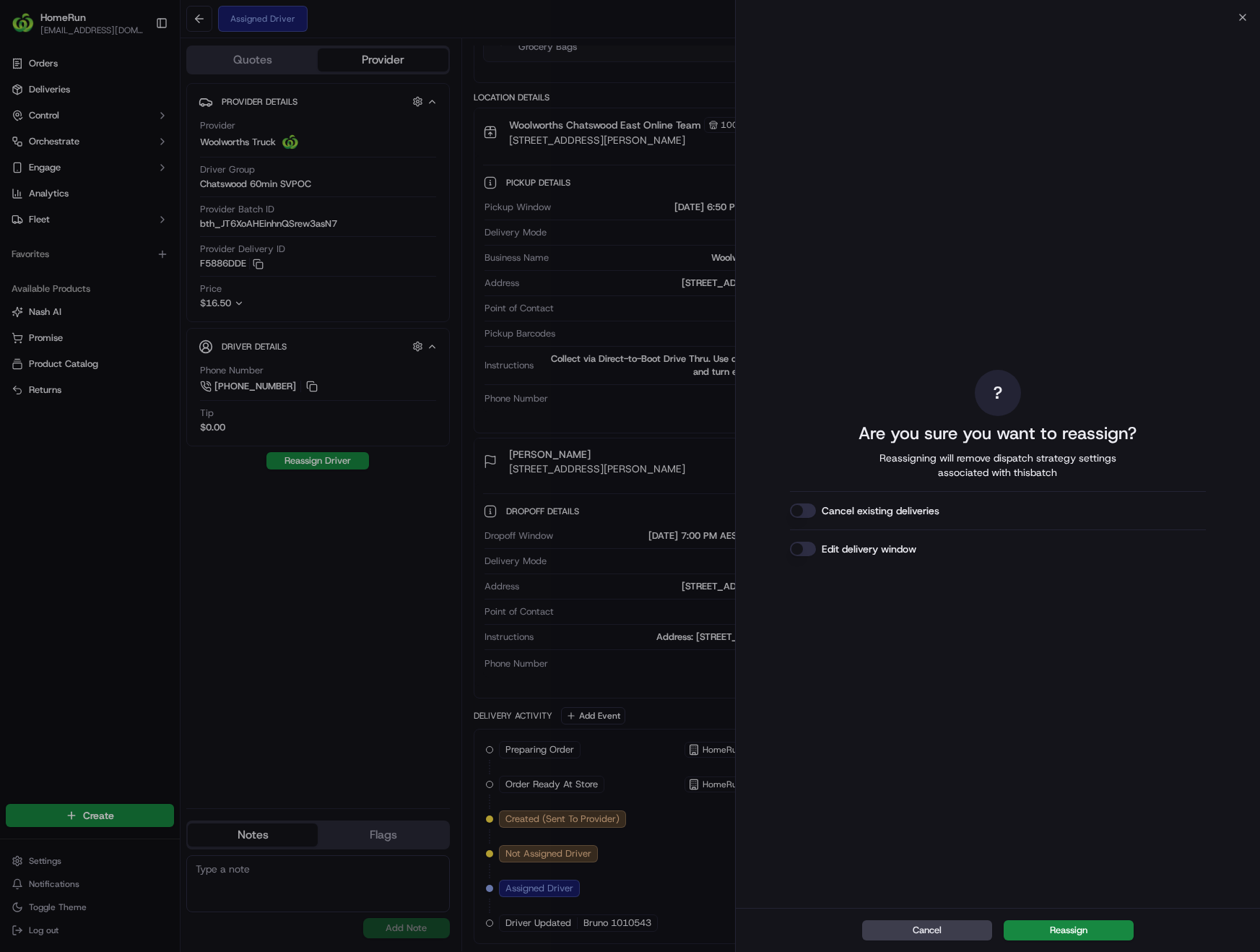
click at [869, 548] on label "Edit delivery window" at bounding box center [869, 549] width 95 height 15
click at [816, 548] on button "Edit delivery window" at bounding box center [803, 549] width 26 height 15
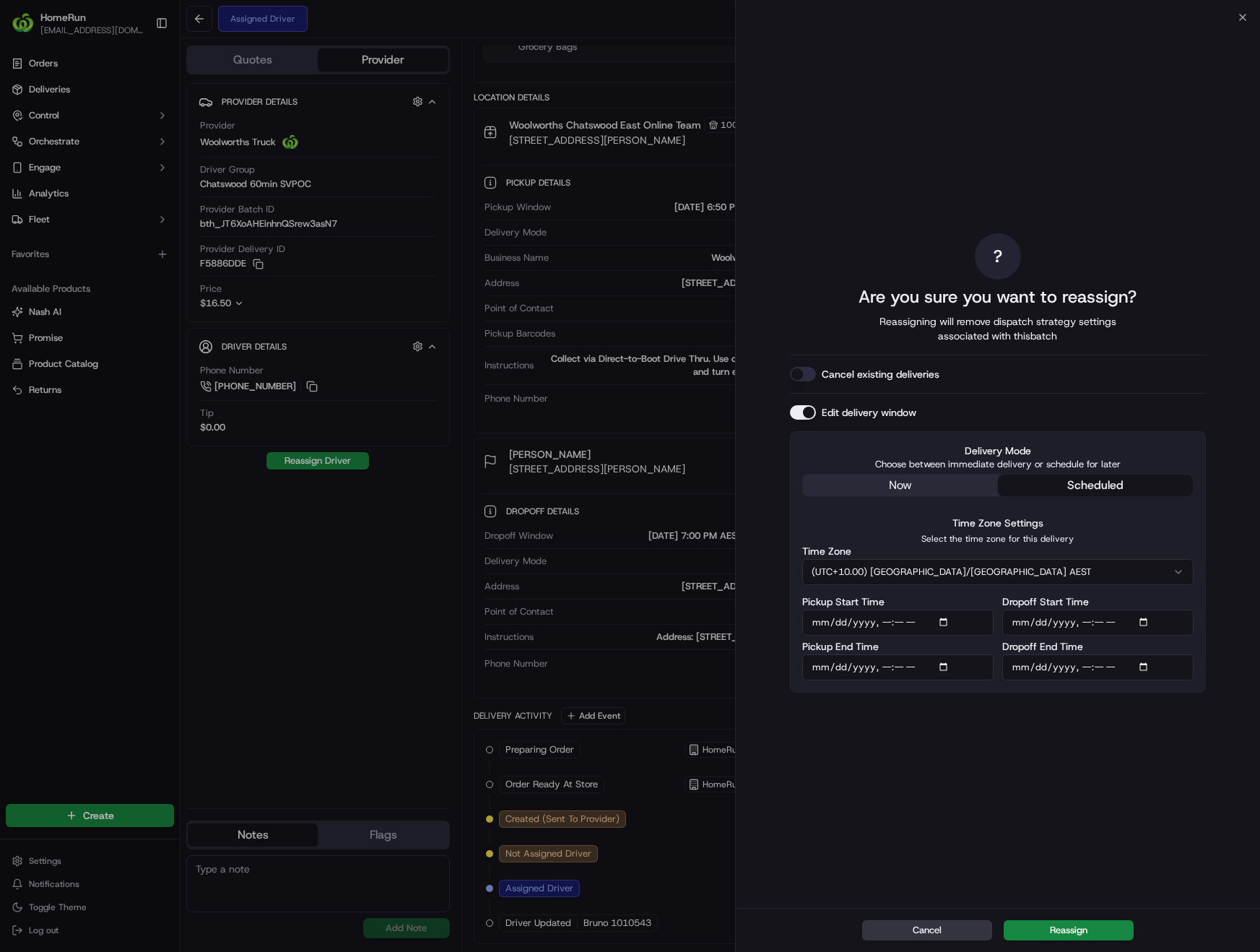
click at [949, 926] on button "Cancel" at bounding box center [926, 929] width 130 height 20
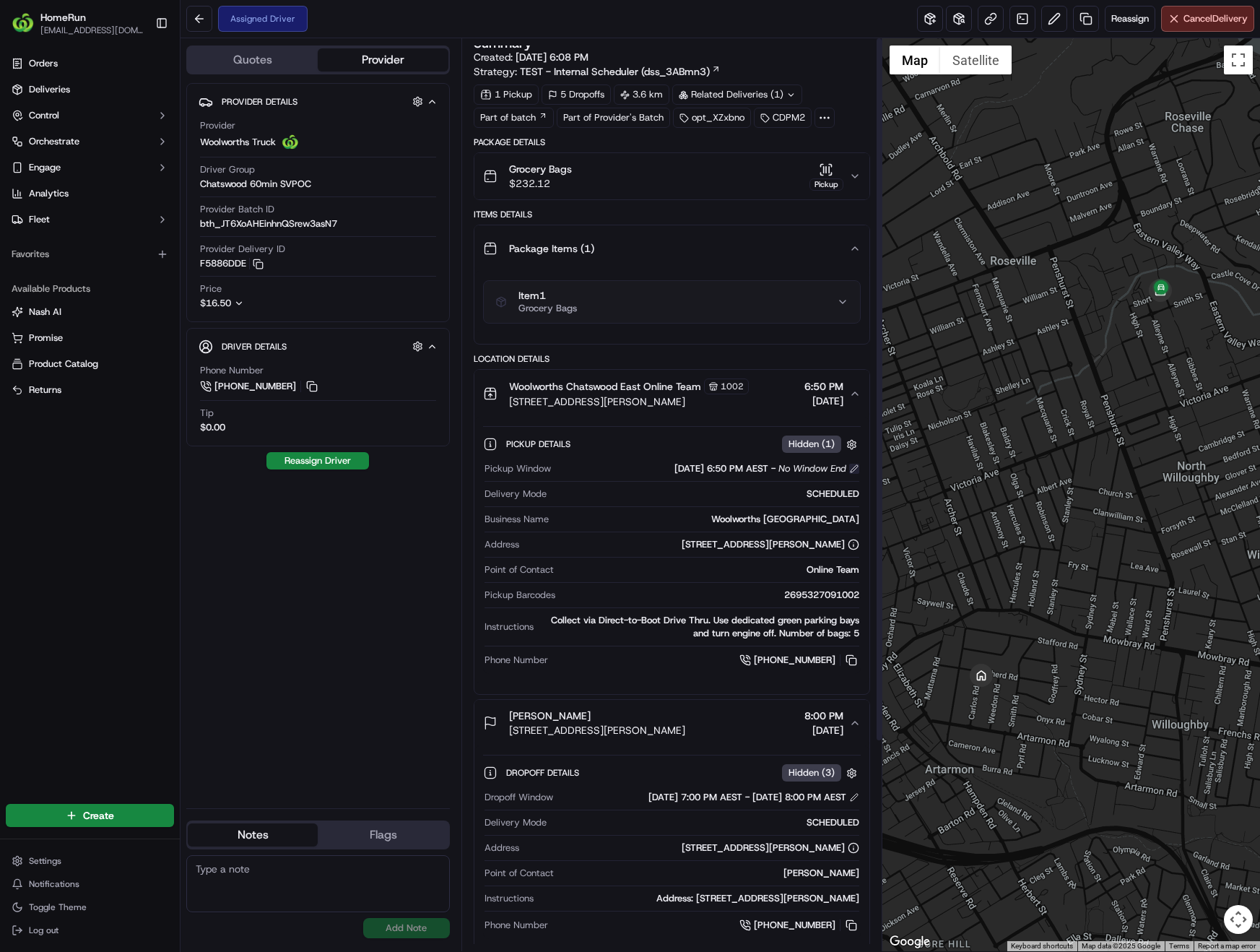
scroll to position [0, 0]
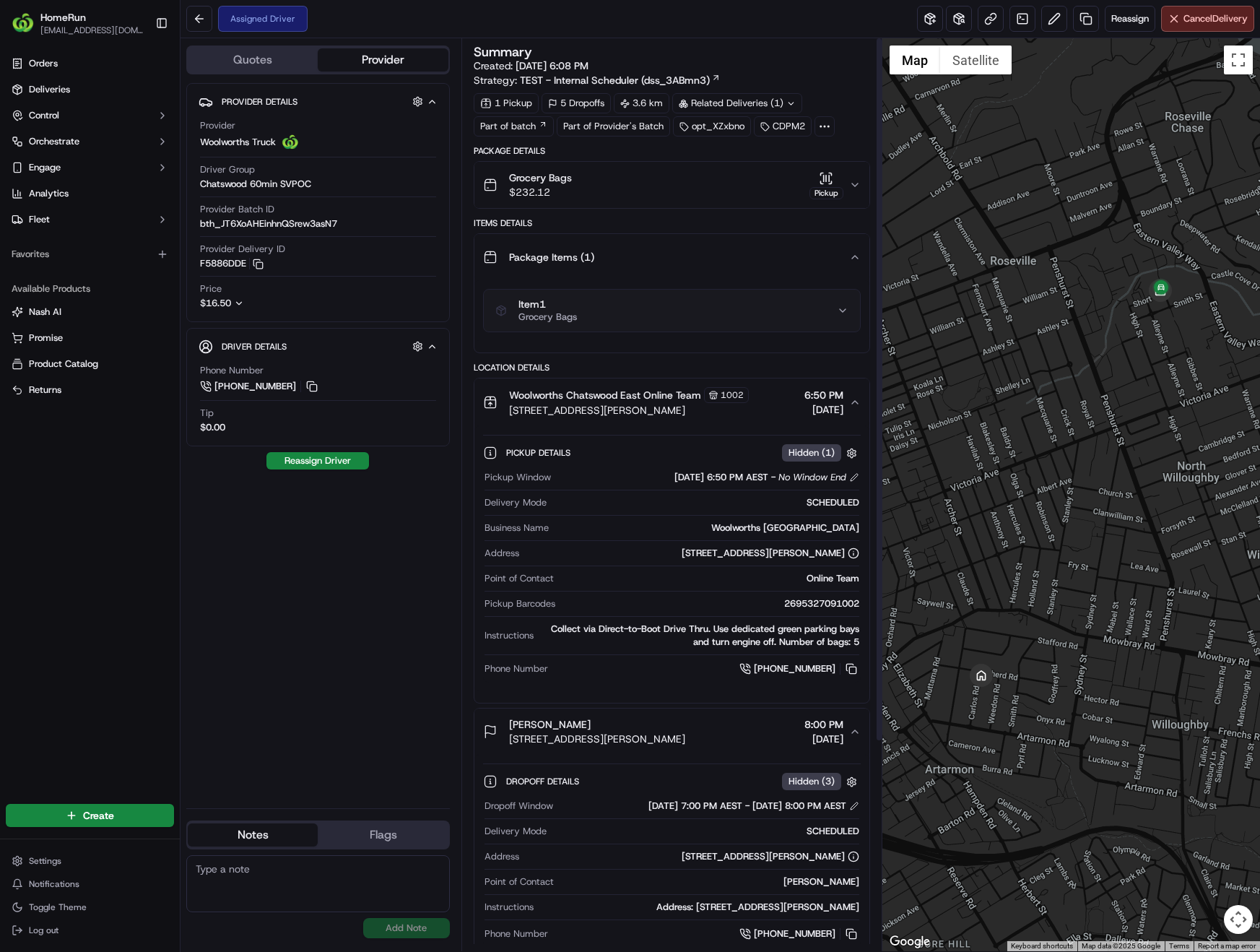
click at [850, 318] on button "Item 1 Grocery Bags" at bounding box center [672, 311] width 376 height 42
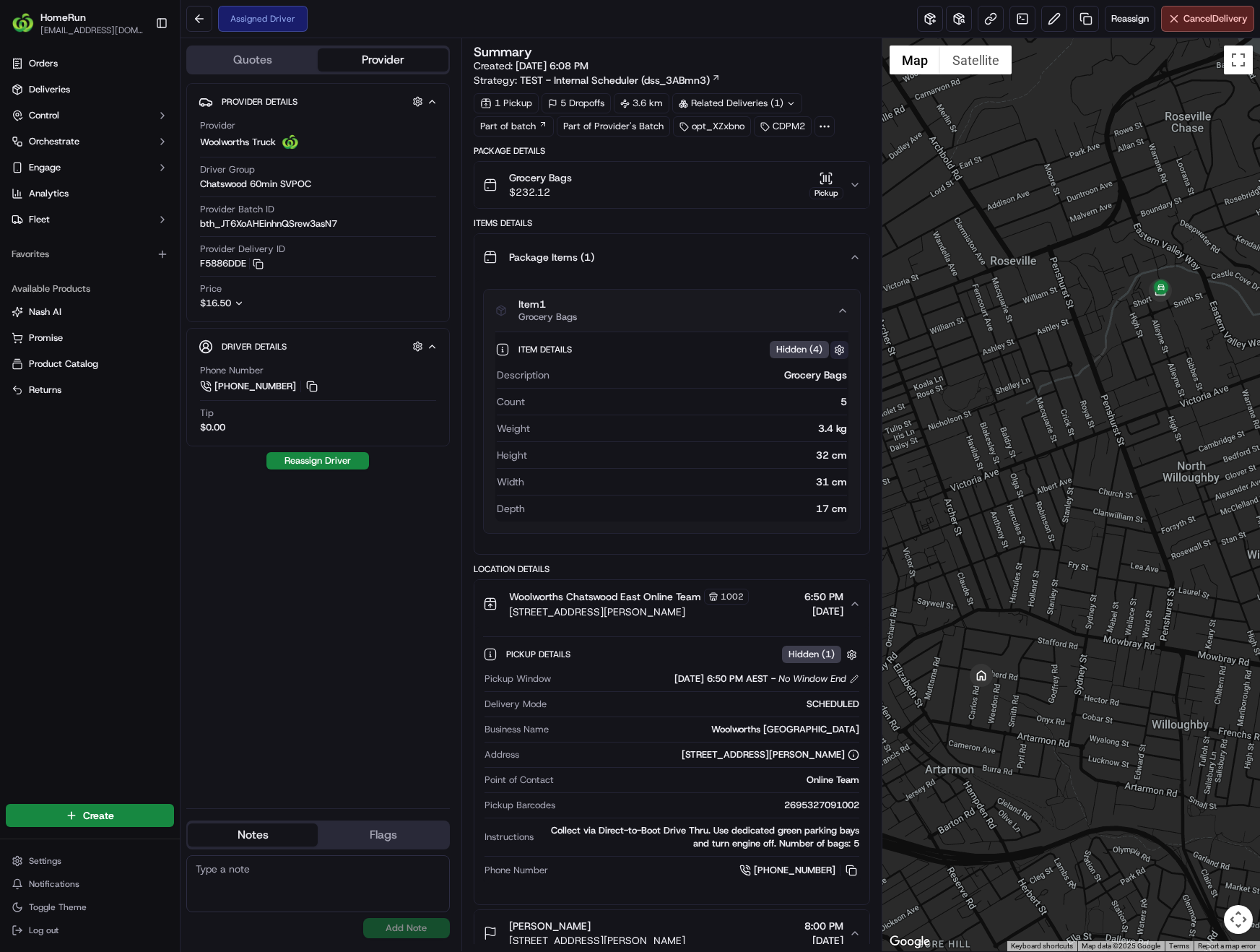
click at [835, 351] on button "button" at bounding box center [839, 349] width 18 height 18
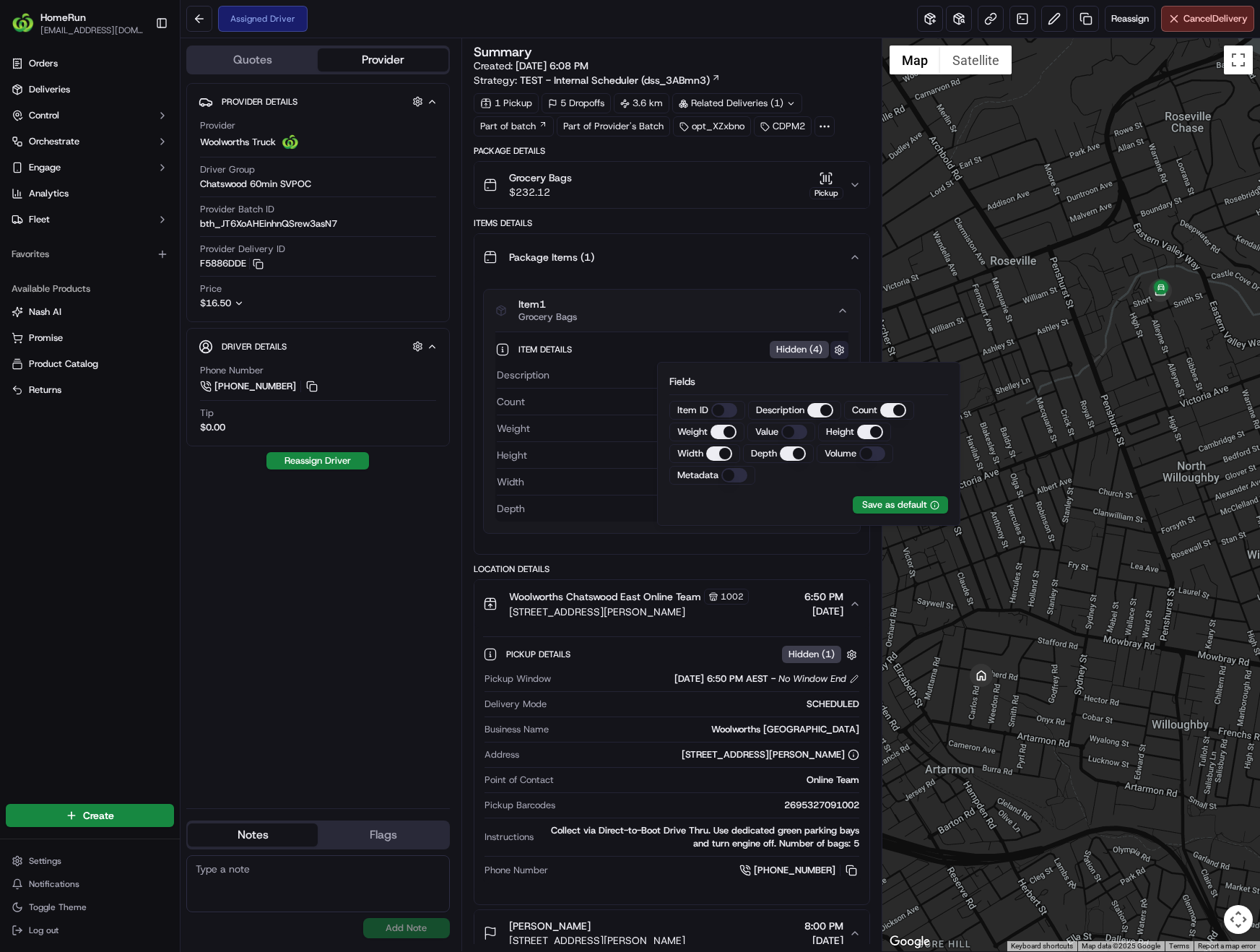
click at [835, 350] on button "button" at bounding box center [839, 349] width 18 height 18
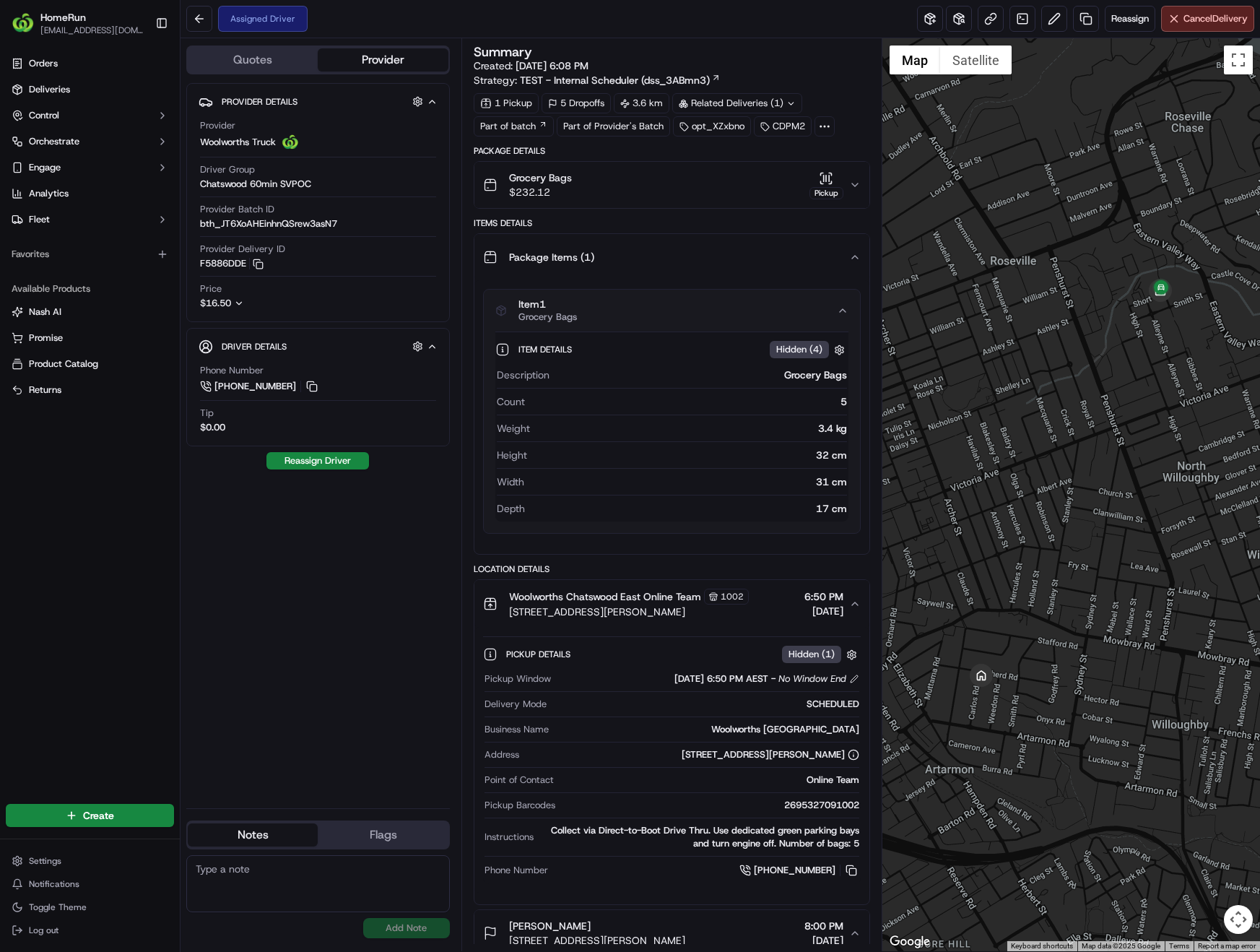
click at [858, 188] on icon "button" at bounding box center [854, 185] width 11 height 11
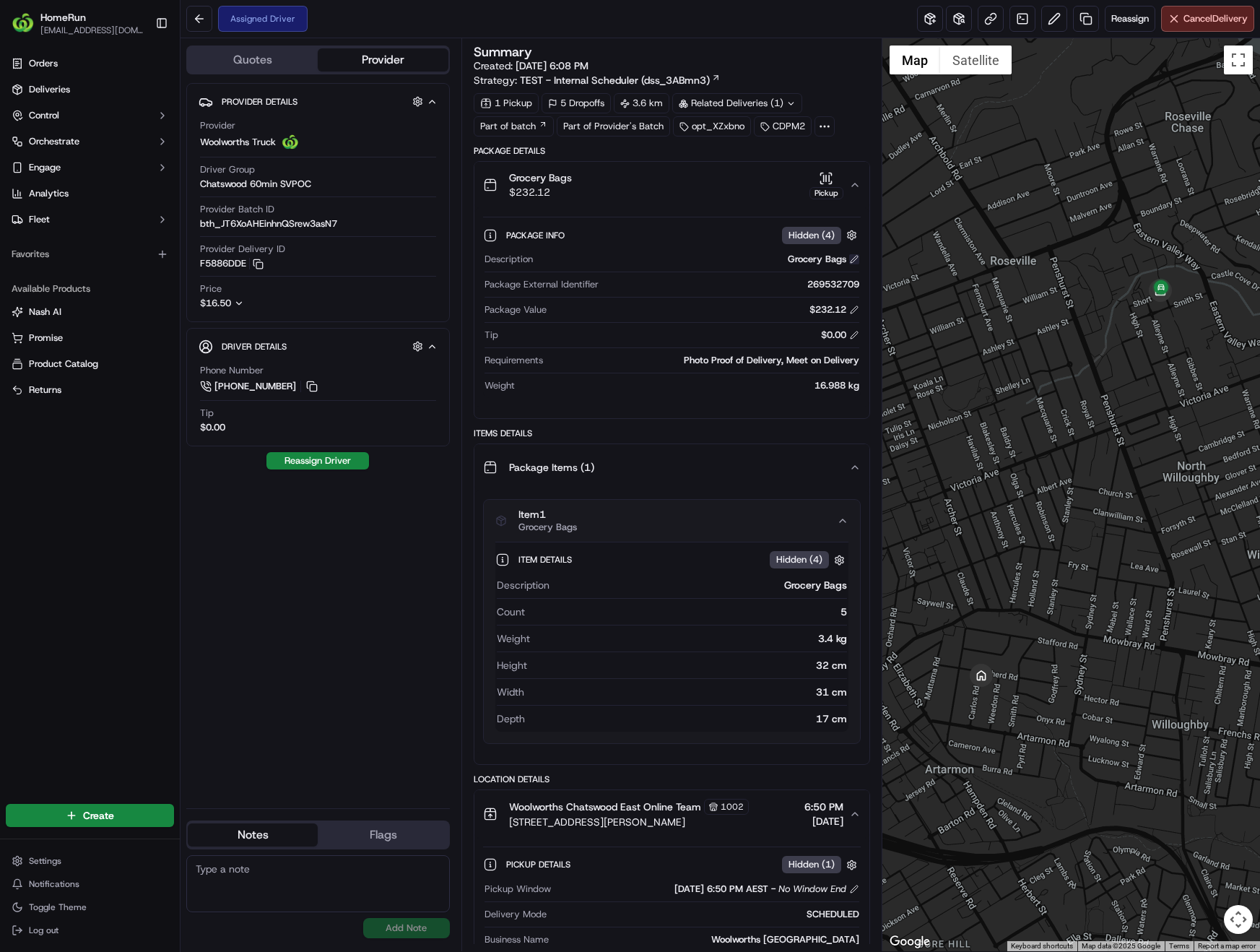
click at [855, 260] on button at bounding box center [854, 260] width 10 height 10
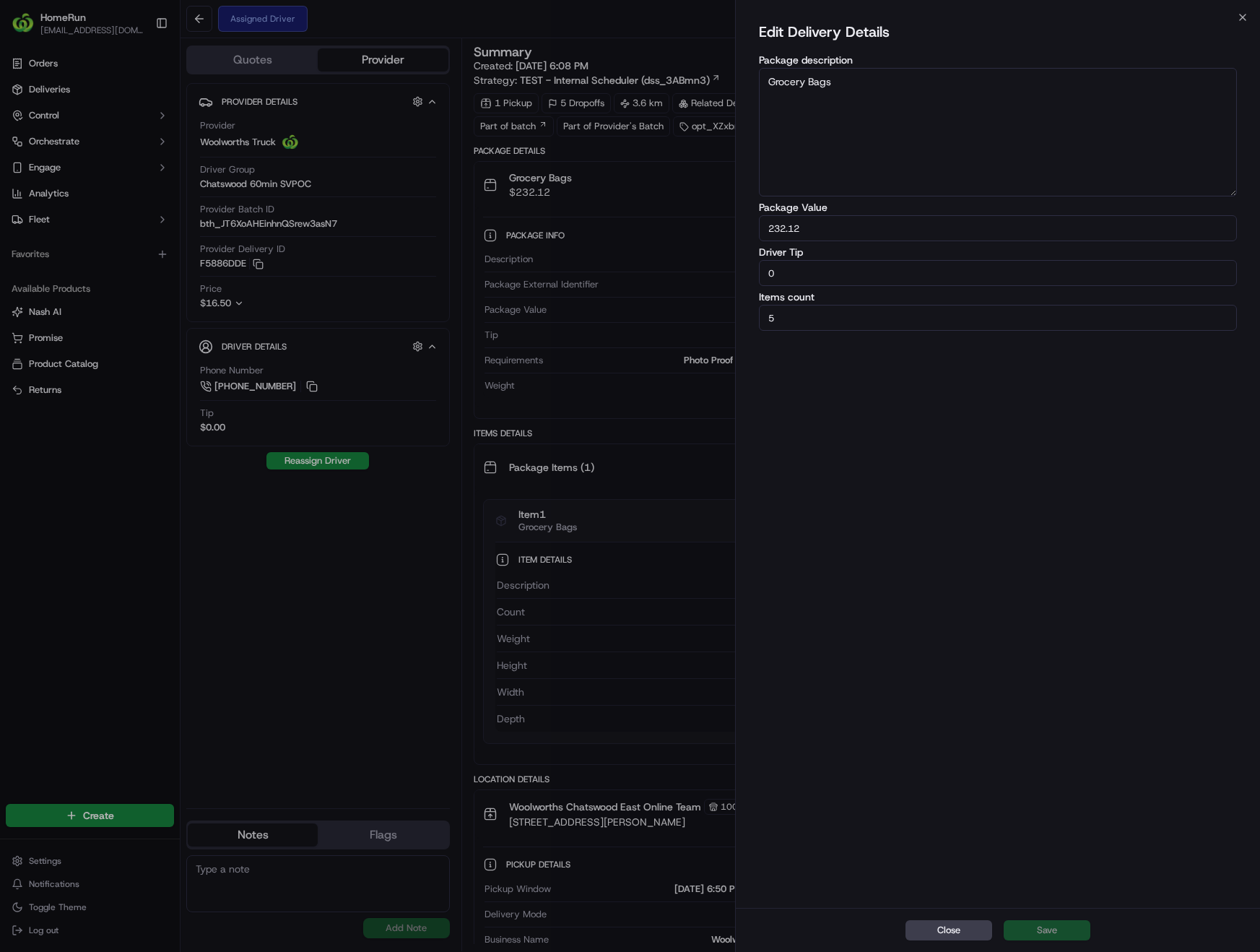
click at [1243, 23] on div "Edit Delivery Details Package description Grocery Bags Package Value 232.12 Dri…" at bounding box center [998, 462] width 524 height 890
click at [1237, 20] on div "Edit Delivery Details Package description Grocery Bags Package Value 232.12 Dri…" at bounding box center [998, 462] width 524 height 890
click at [1245, 17] on div "Edit Delivery Details Package description Grocery Bags Package Value 232.12 Dri…" at bounding box center [998, 462] width 524 height 890
click at [926, 928] on button "Close" at bounding box center [949, 929] width 87 height 20
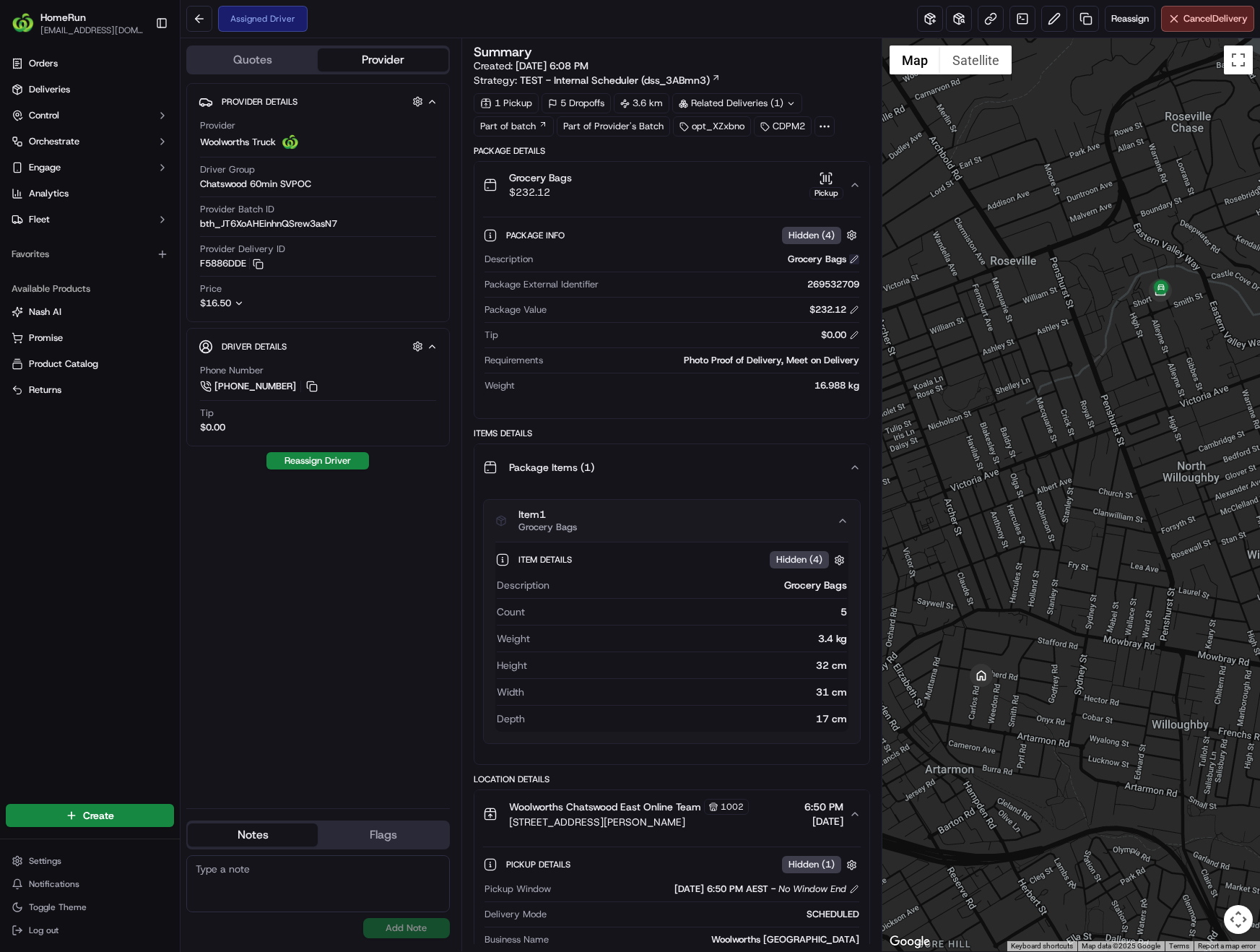
click at [851, 263] on button at bounding box center [854, 260] width 10 height 10
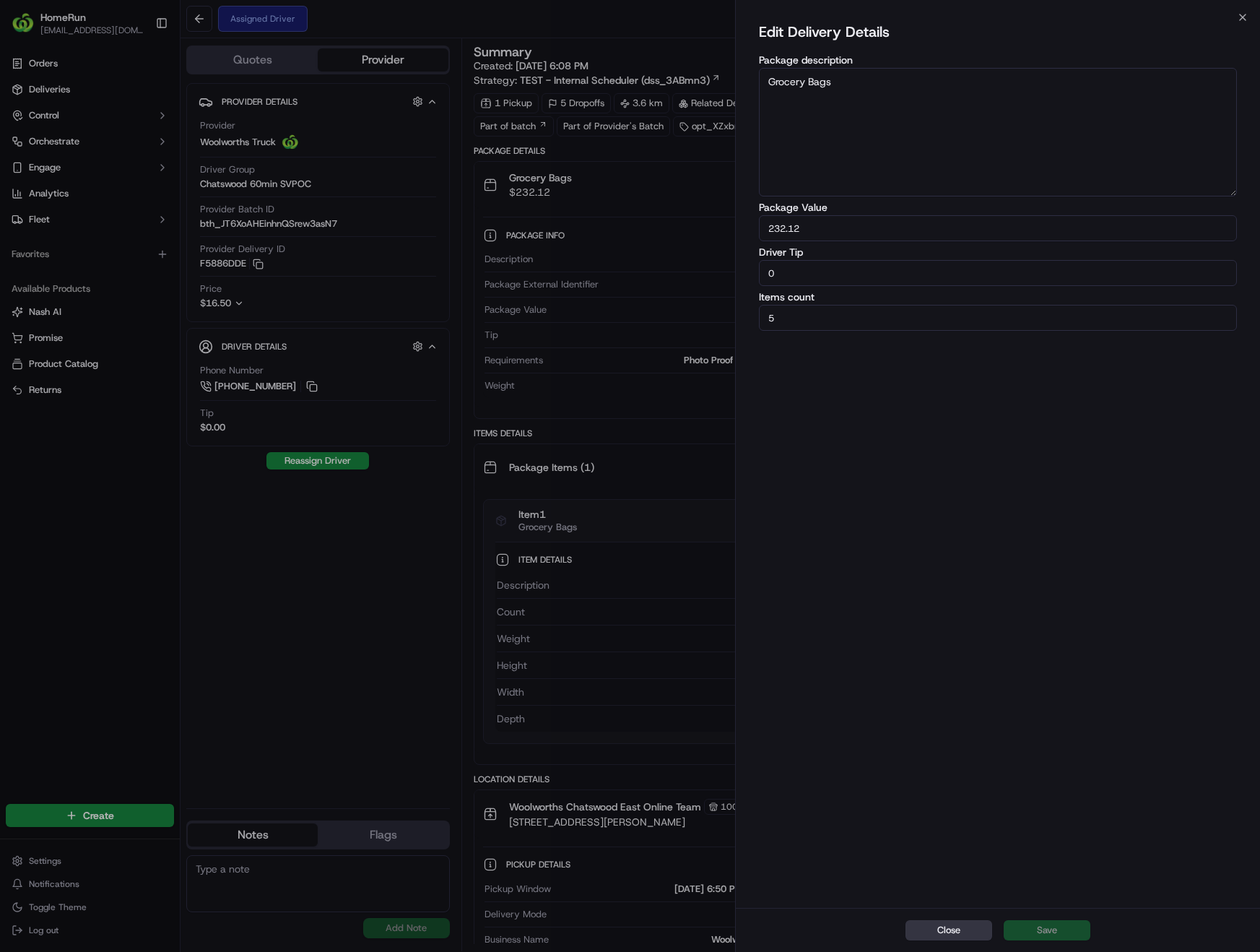
click at [947, 932] on button "Close" at bounding box center [949, 929] width 87 height 20
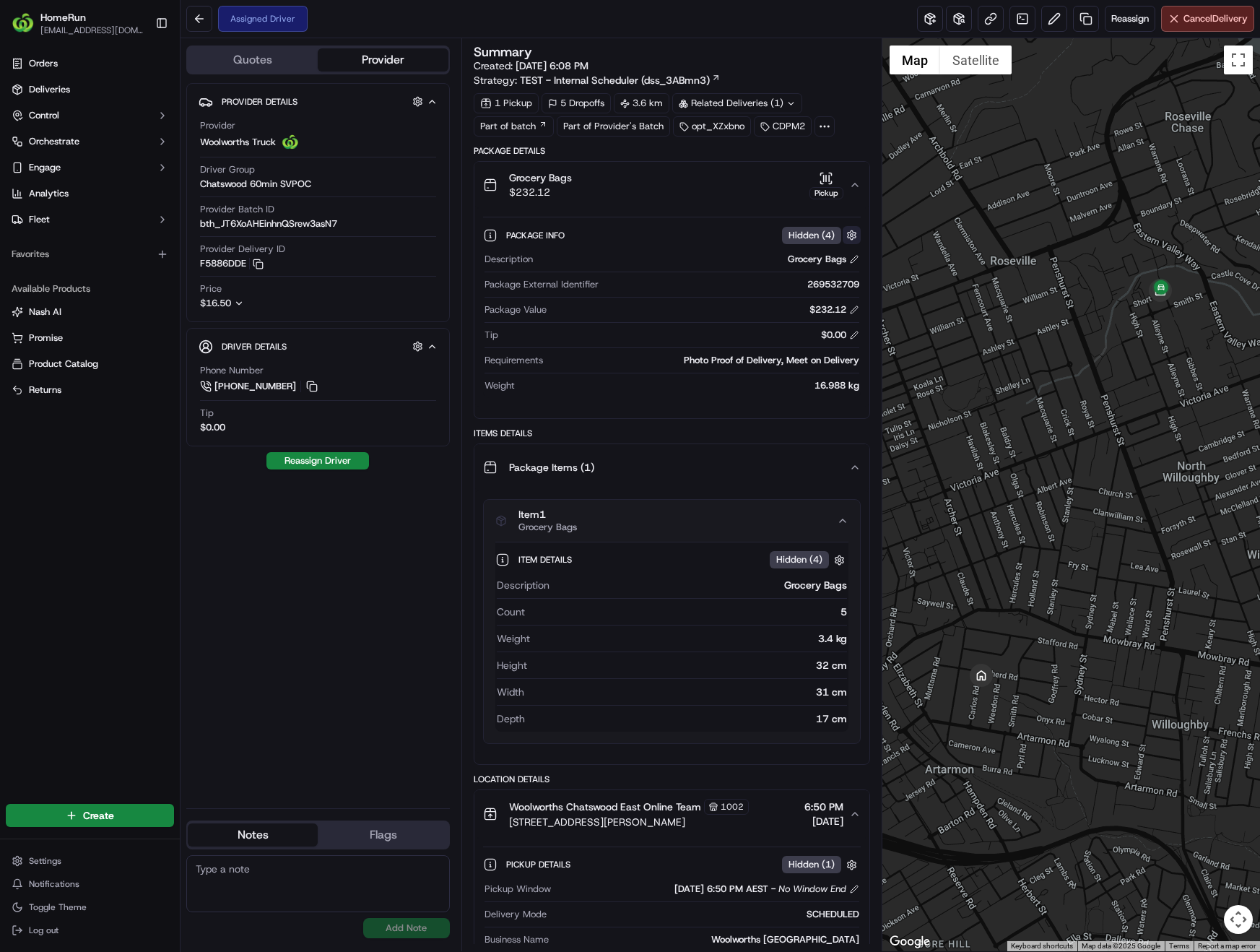
click at [851, 234] on button "button" at bounding box center [852, 235] width 18 height 18
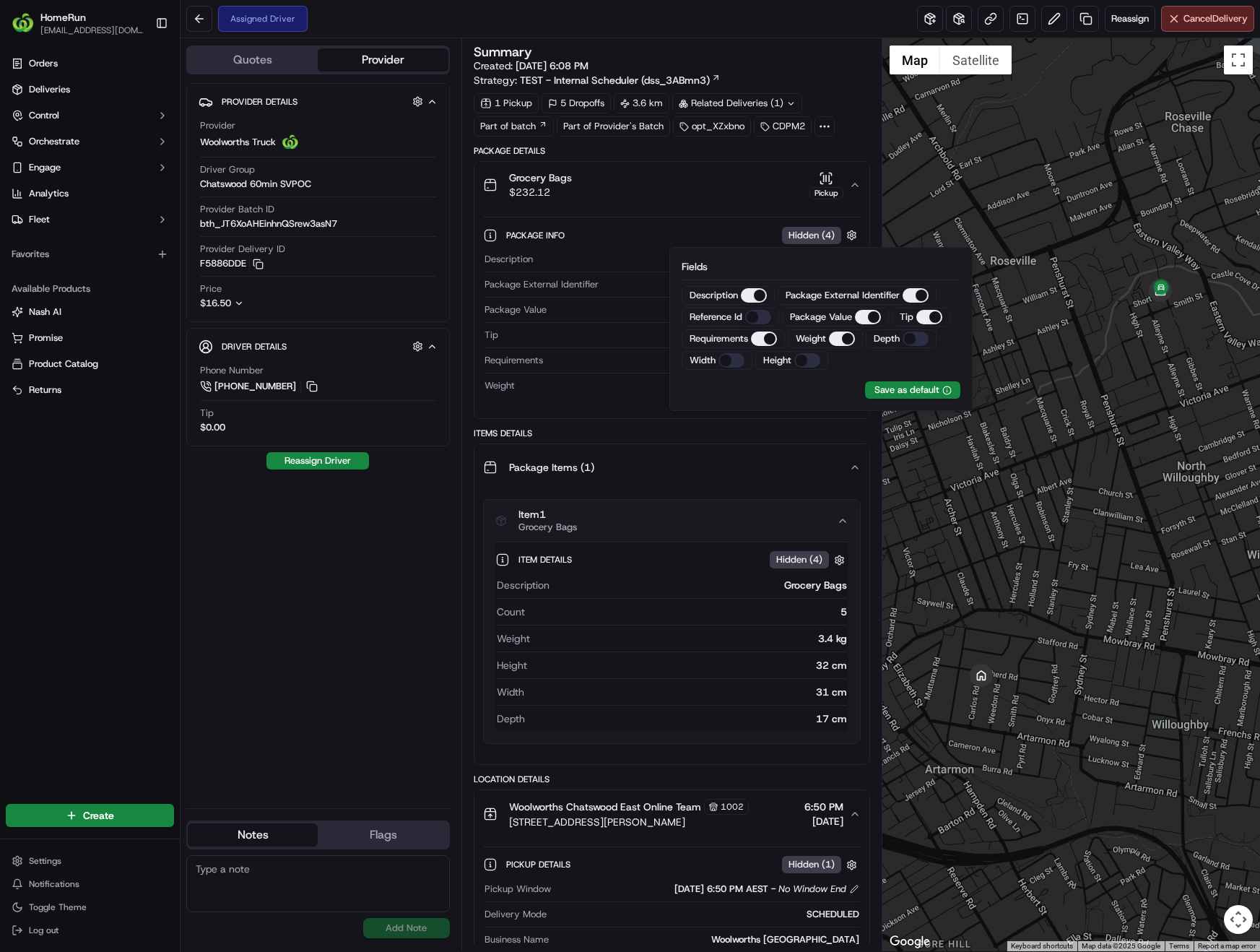
click at [780, 442] on div "Items Details Package Items ( 1 ) Item 1 Grocery Bags Item Details Hidden ( 4 )…" at bounding box center [671, 596] width 396 height 337
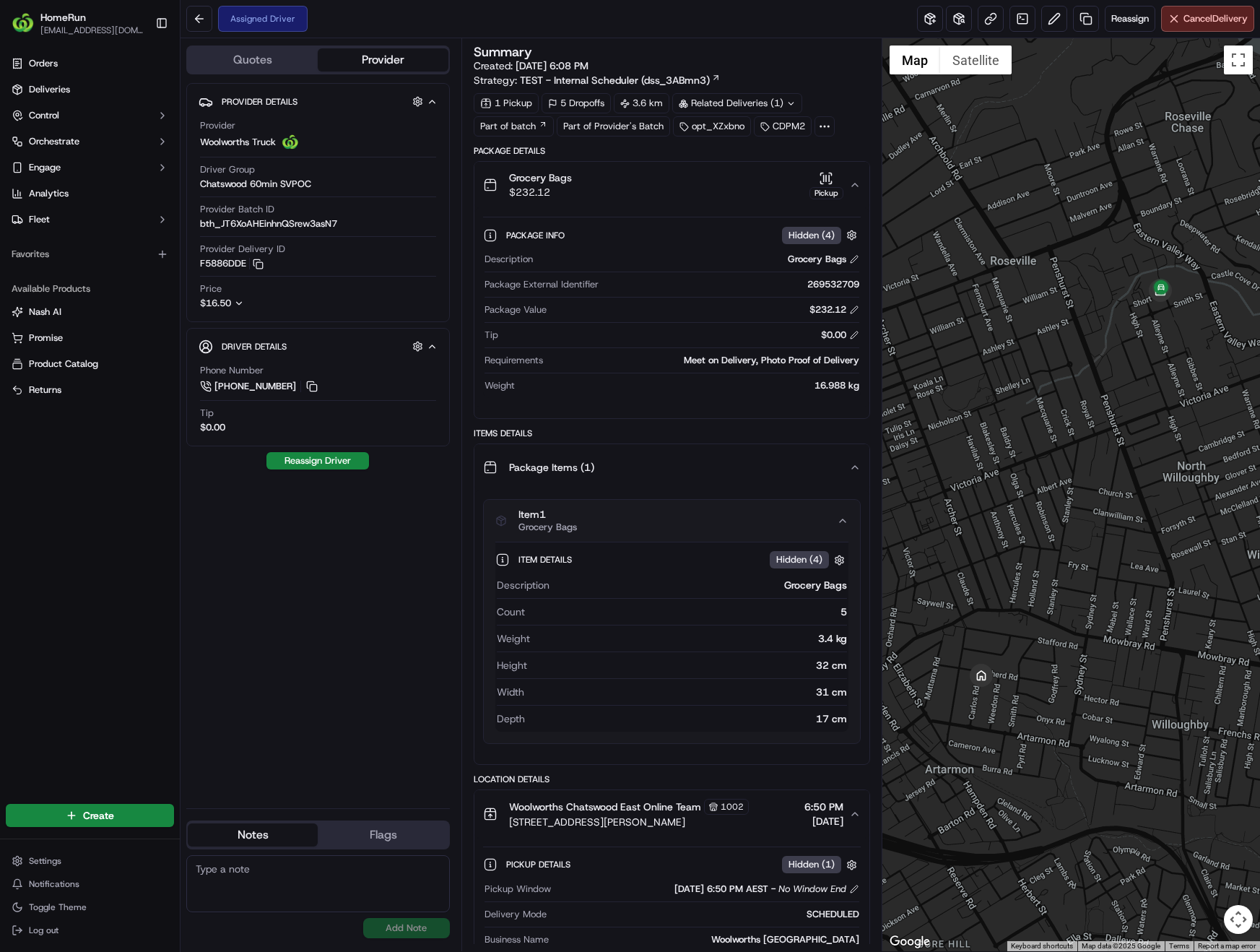
click at [792, 104] on icon at bounding box center [791, 104] width 10 height 10
click at [792, 104] on icon at bounding box center [791, 103] width 5 height 2
click at [855, 361] on div "Meet on Delivery, Photo Proof of Delivery" at bounding box center [704, 360] width 311 height 13
click at [821, 362] on div "Meet on Delivery, Photo Proof of Delivery" at bounding box center [704, 360] width 311 height 13
click at [852, 260] on button at bounding box center [854, 260] width 10 height 10
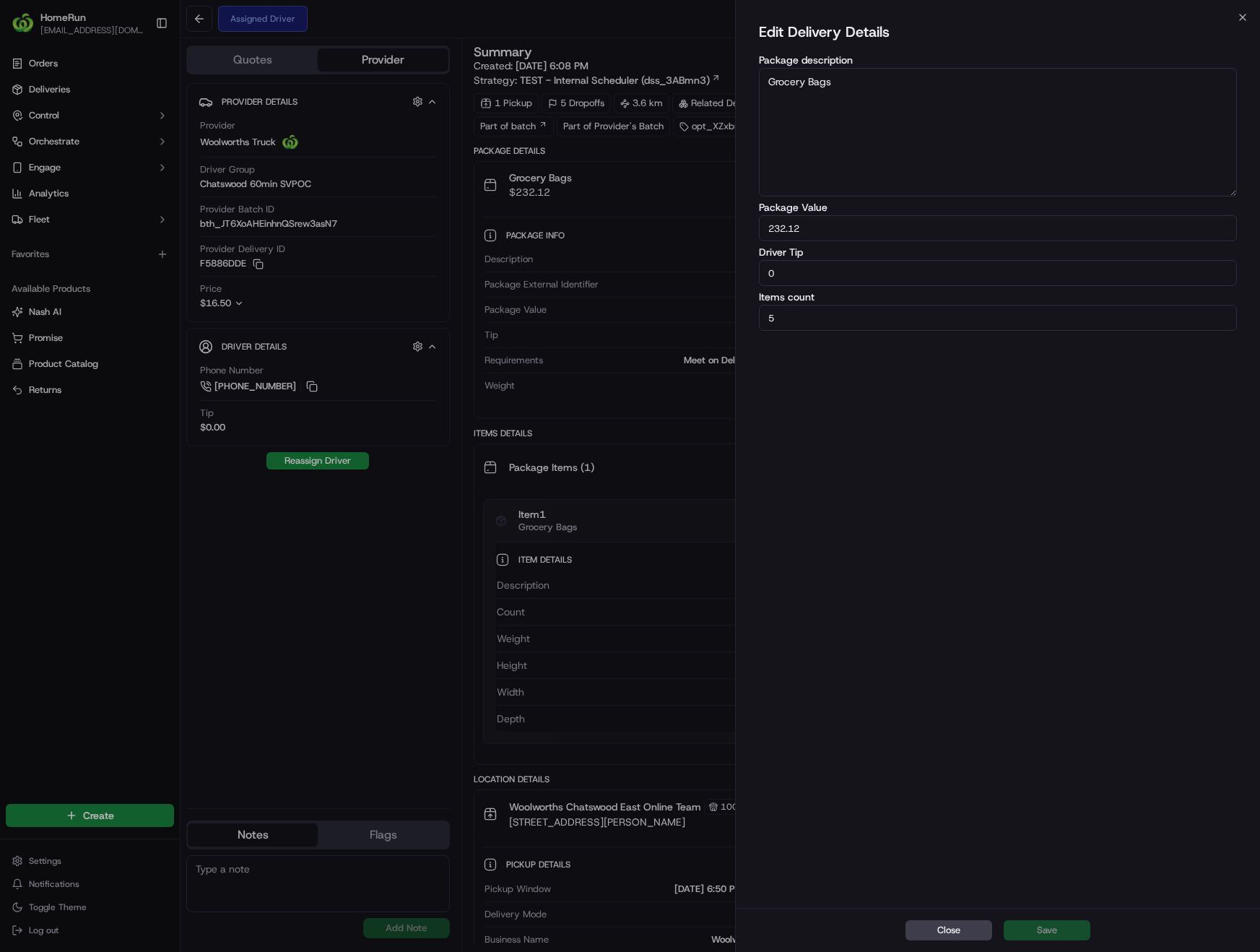
click at [1245, 22] on div "Edit Delivery Details Package description Grocery Bags Package Value 232.12 Dri…" at bounding box center [998, 462] width 524 height 890
click at [936, 926] on button "Close" at bounding box center [949, 929] width 87 height 20
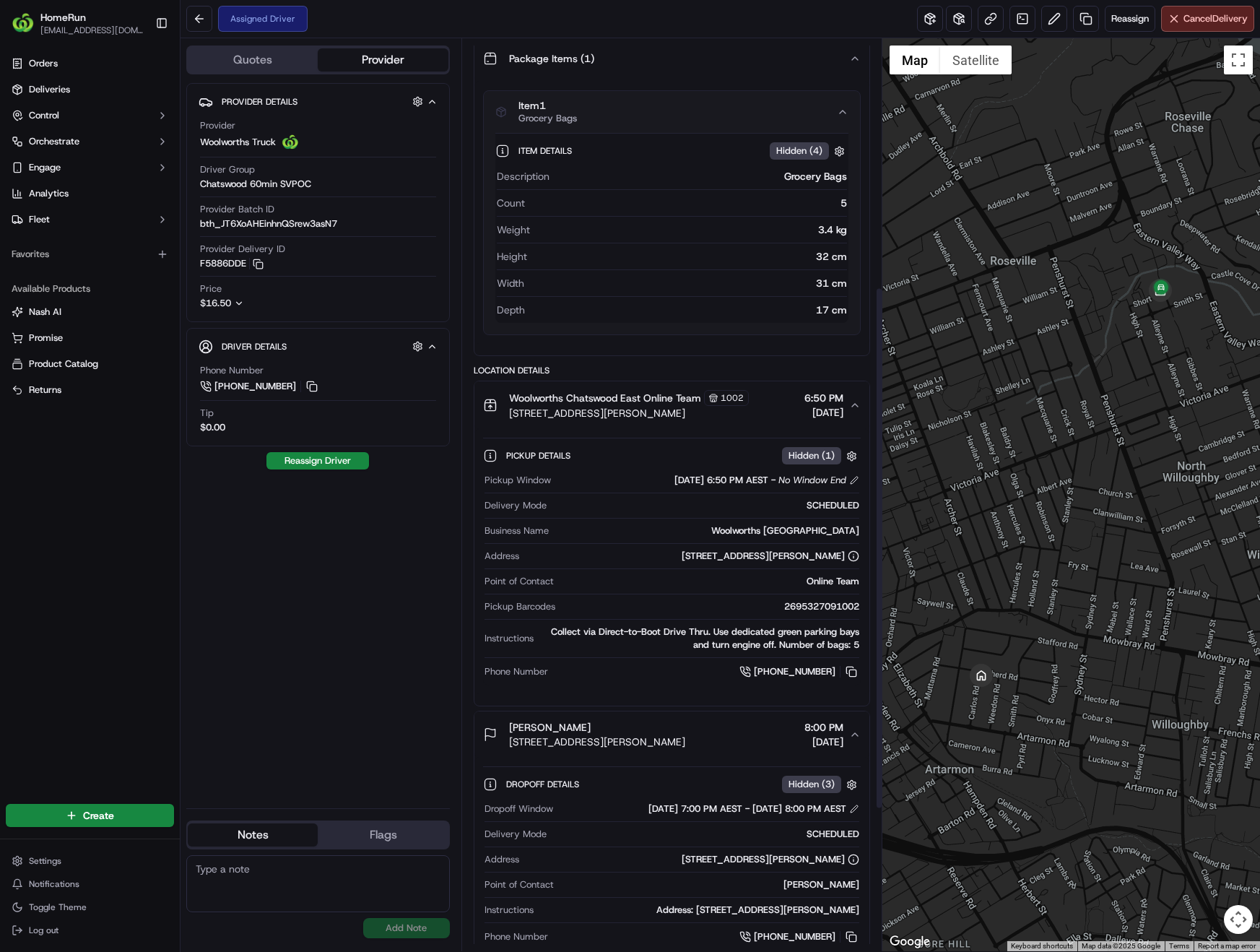
scroll to position [434, 0]
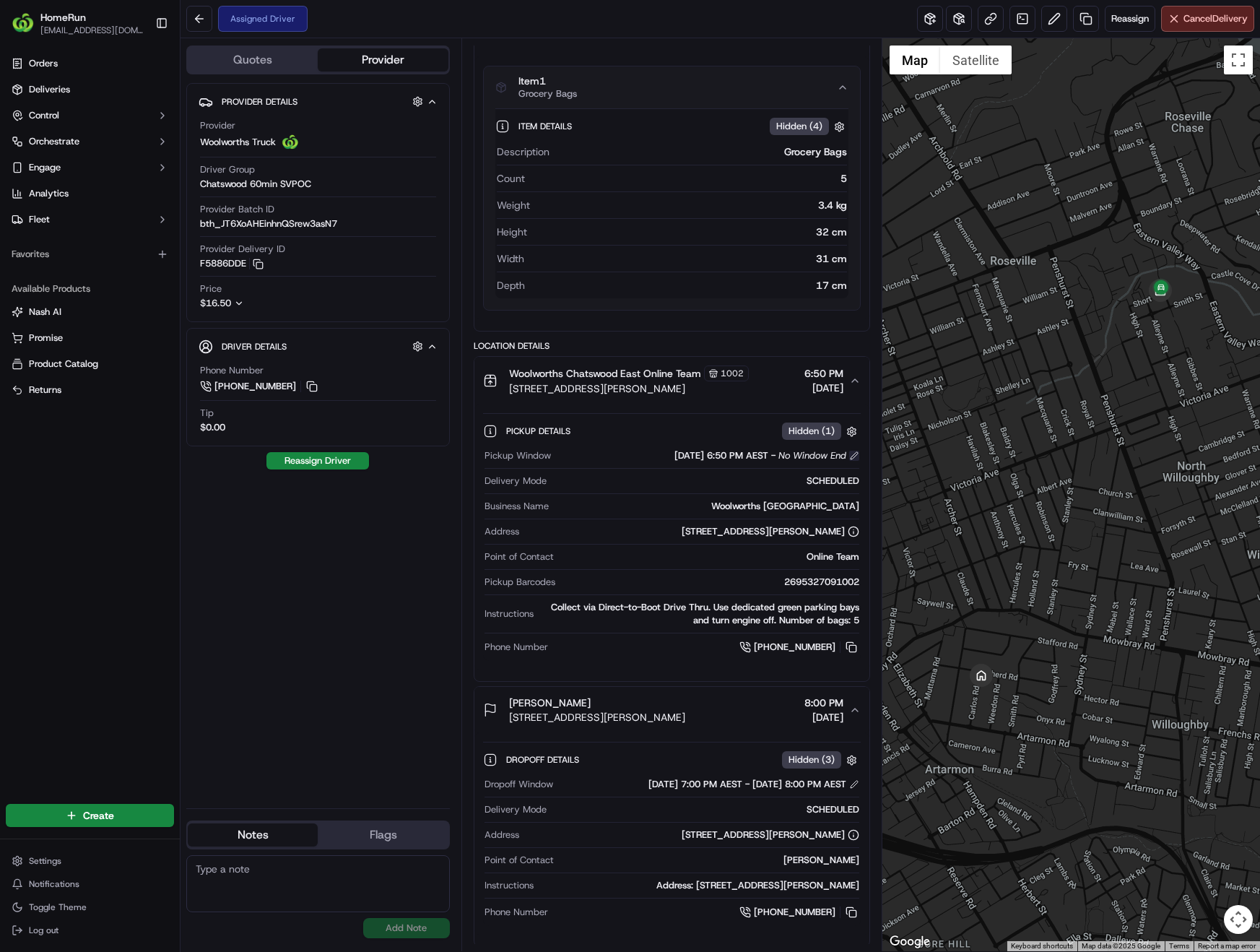
click at [858, 456] on button at bounding box center [854, 456] width 10 height 10
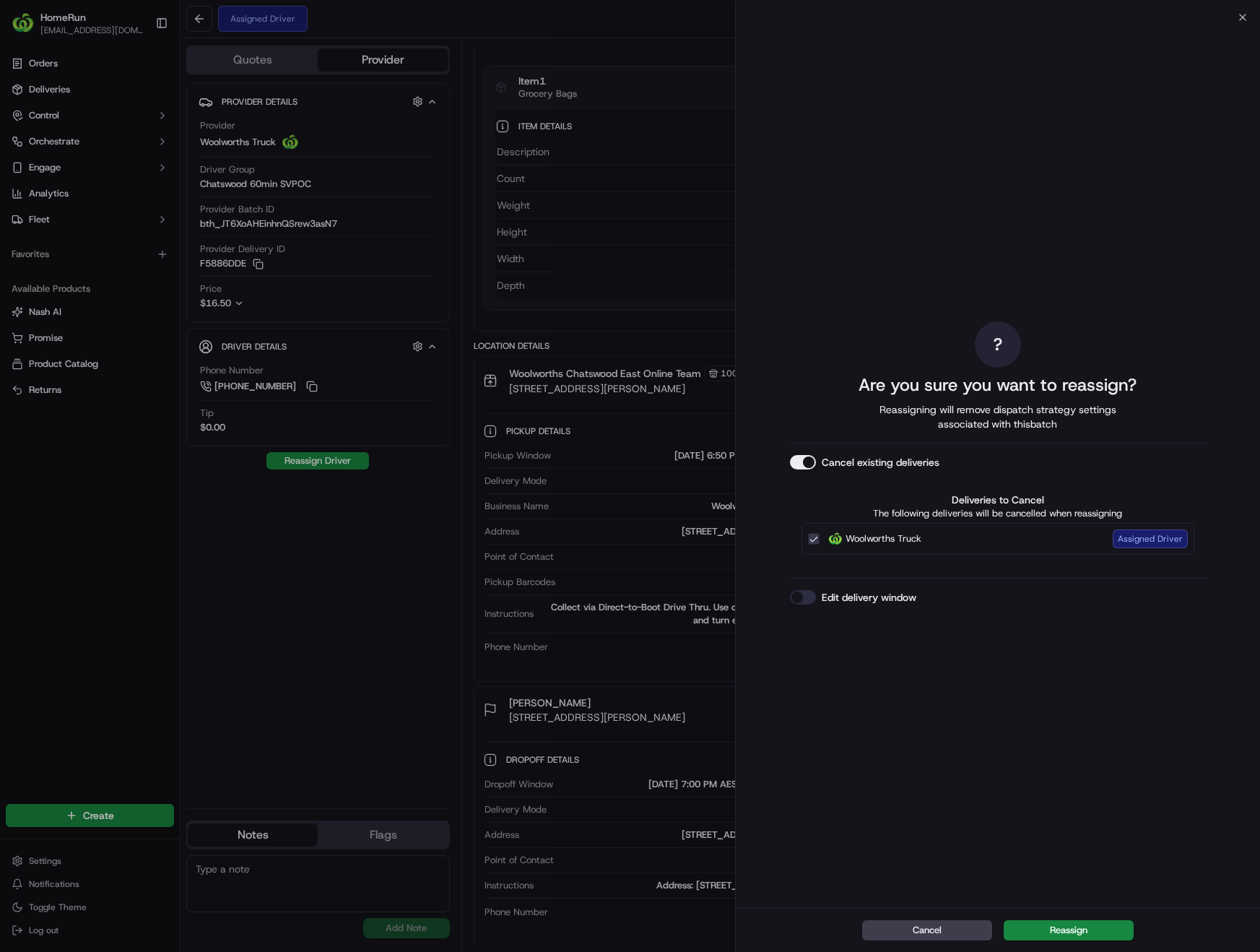
click at [876, 601] on label "Edit delivery window" at bounding box center [869, 597] width 95 height 15
click at [816, 601] on button "Edit delivery window" at bounding box center [803, 597] width 26 height 15
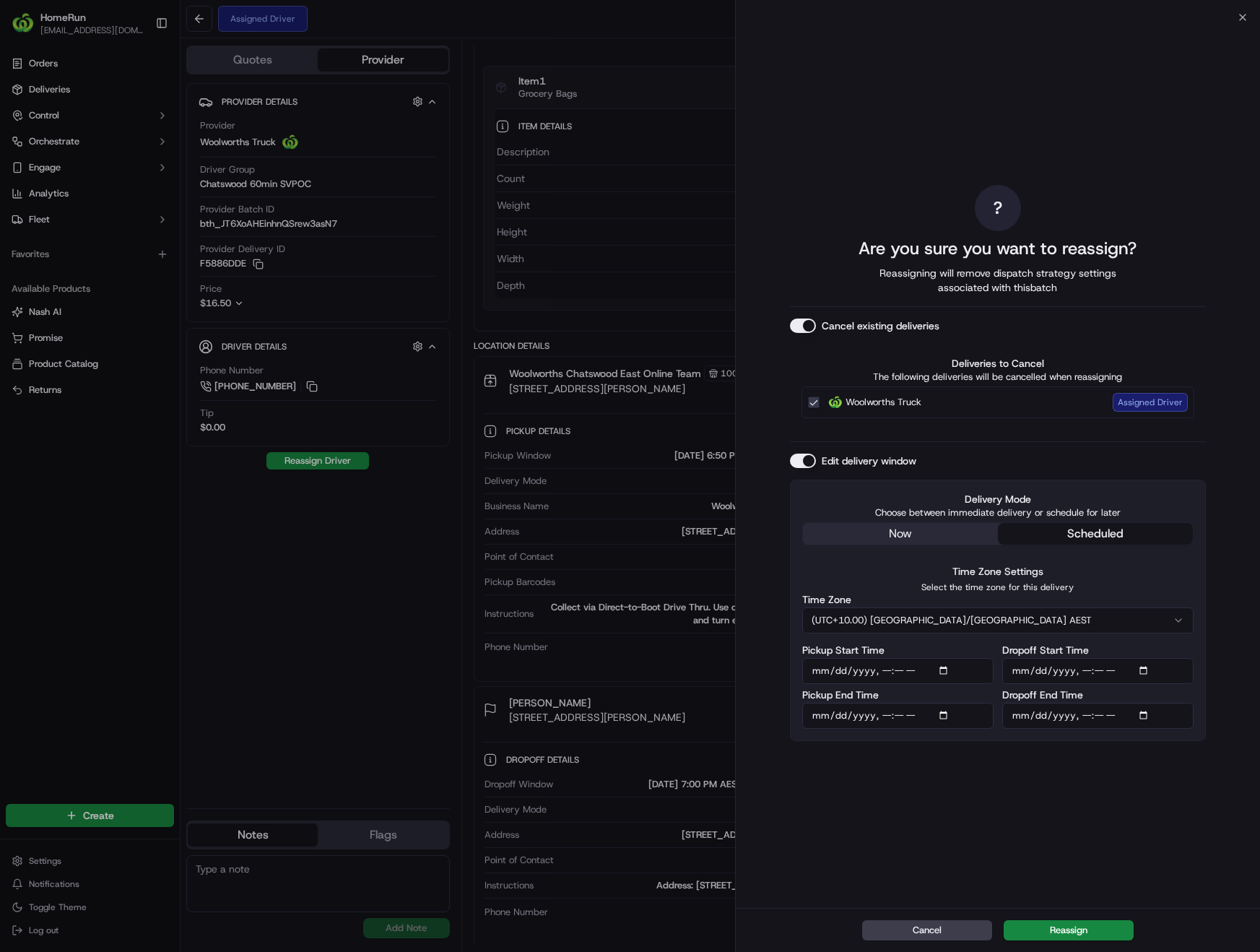
click at [889, 322] on label "Cancel existing deliveries" at bounding box center [880, 326] width 118 height 15
click at [816, 322] on button "Cancel existing deliveries" at bounding box center [803, 326] width 26 height 15
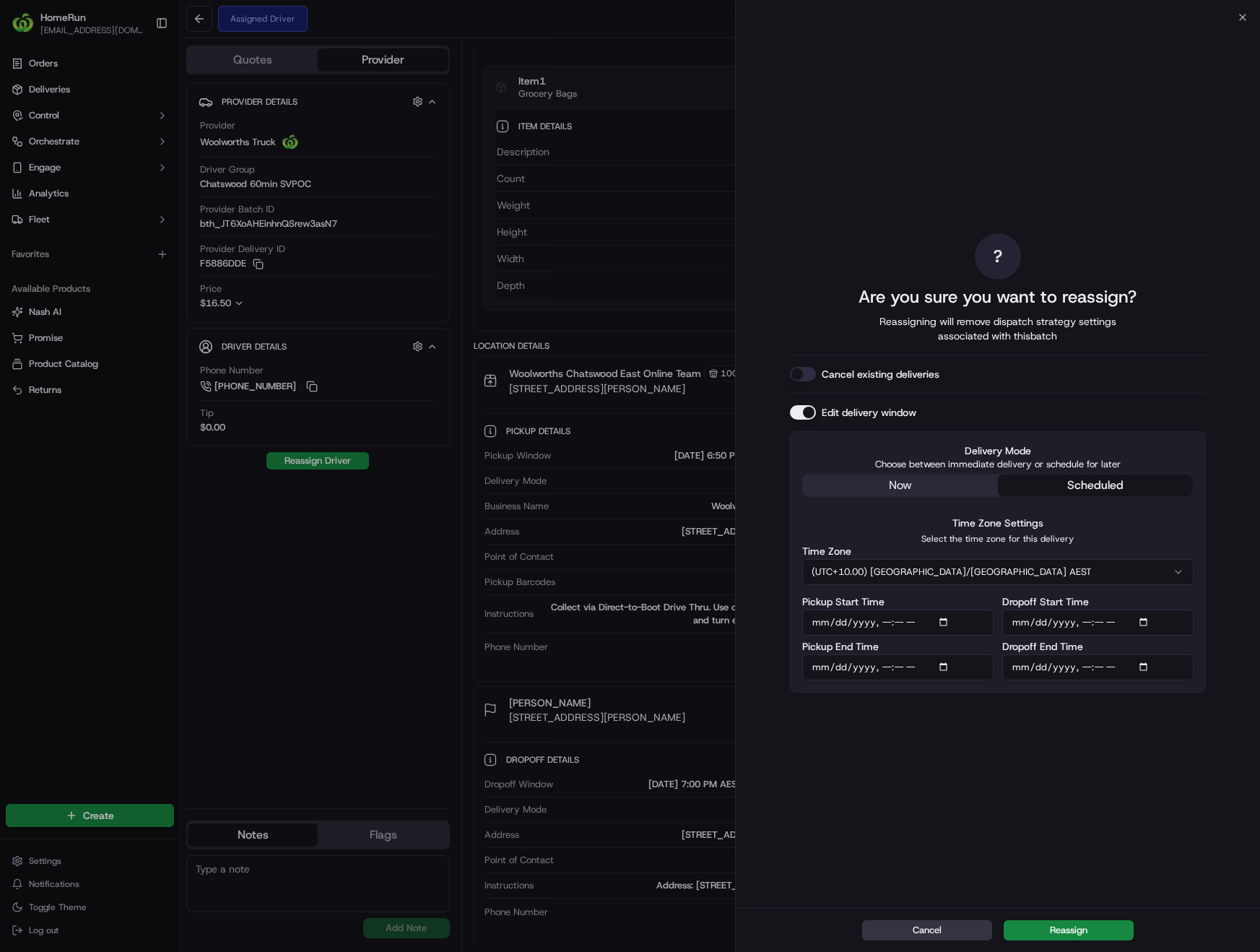
click at [918, 924] on button "Cancel" at bounding box center [926, 929] width 130 height 20
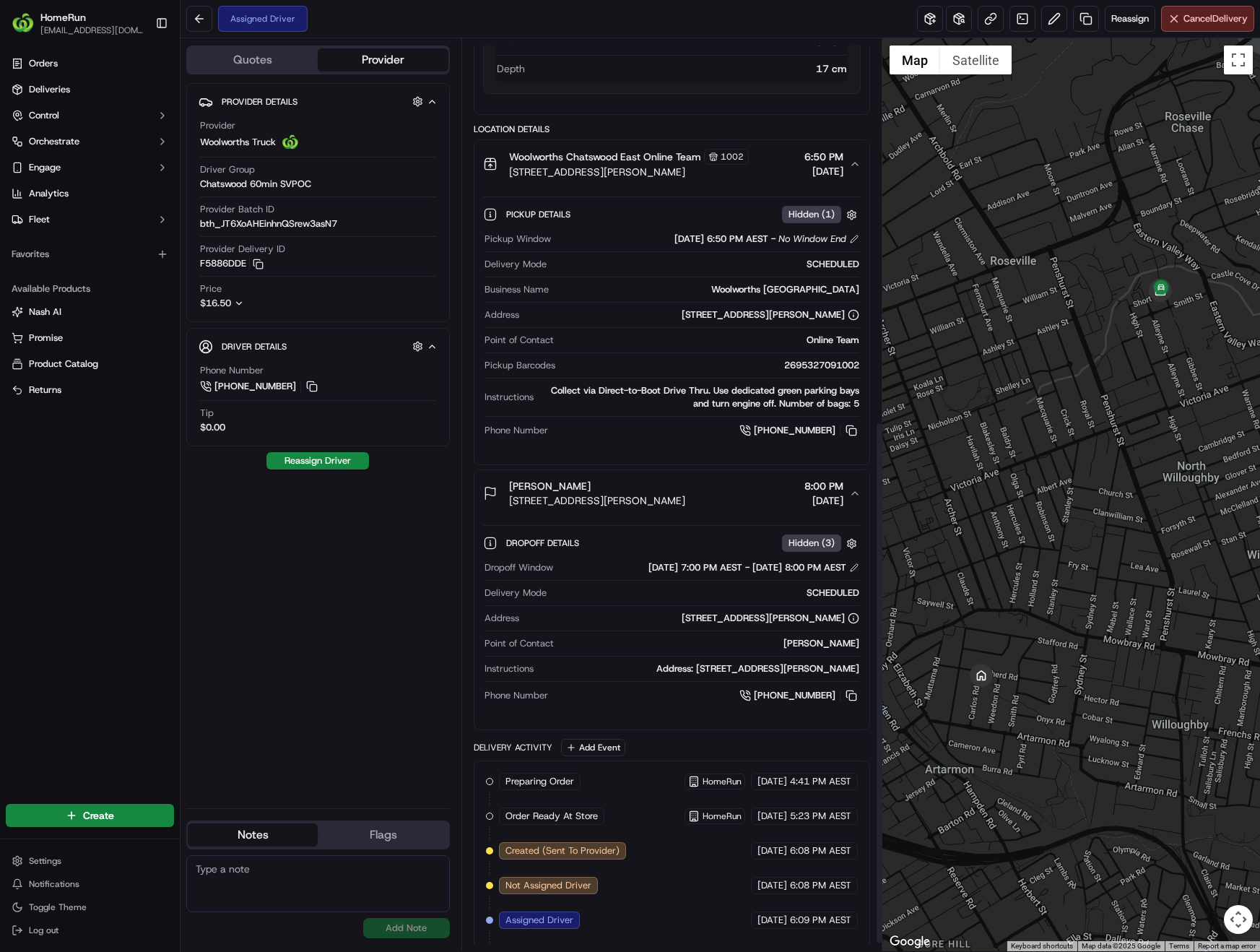
scroll to position [682, 0]
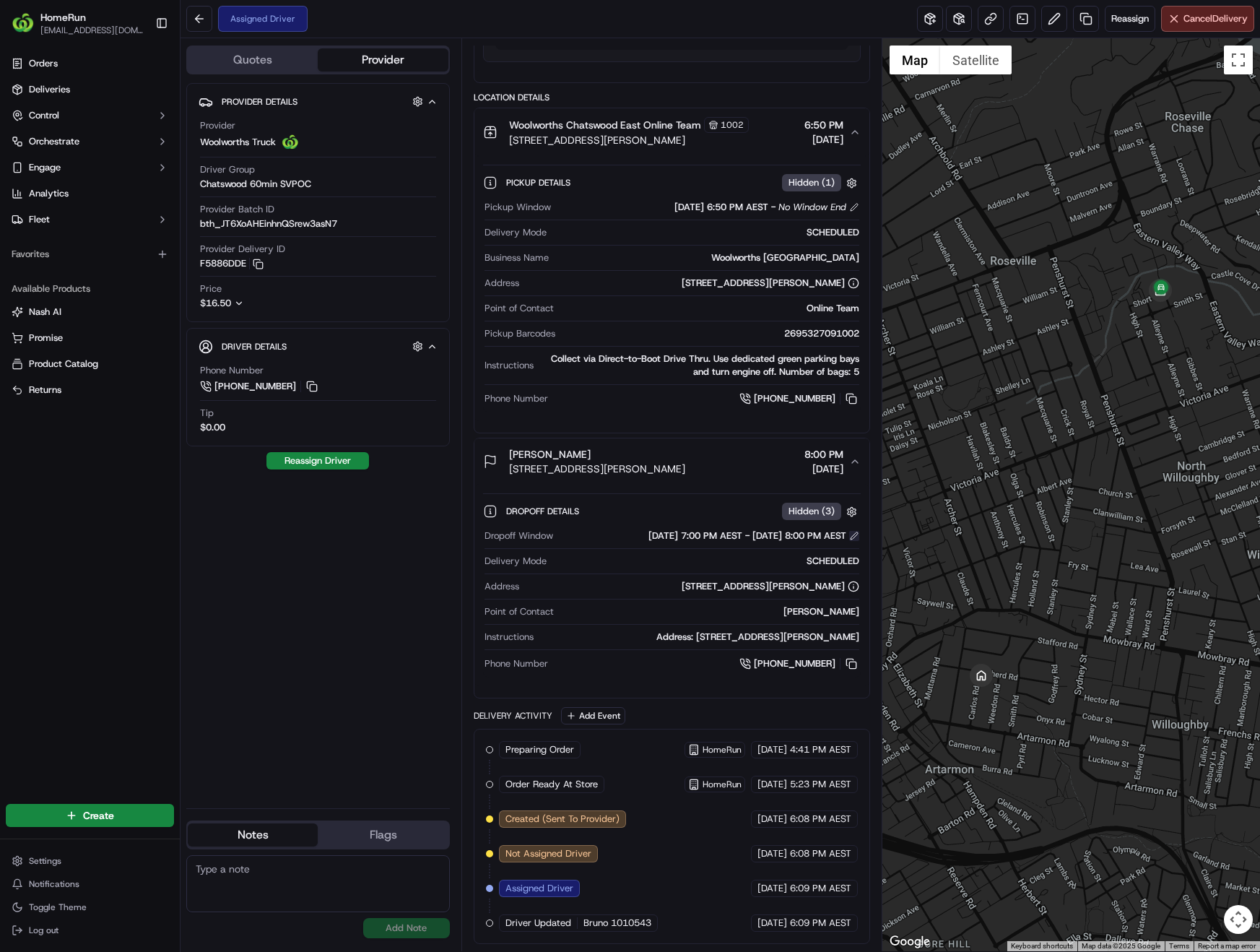
click at [857, 536] on button at bounding box center [854, 536] width 10 height 10
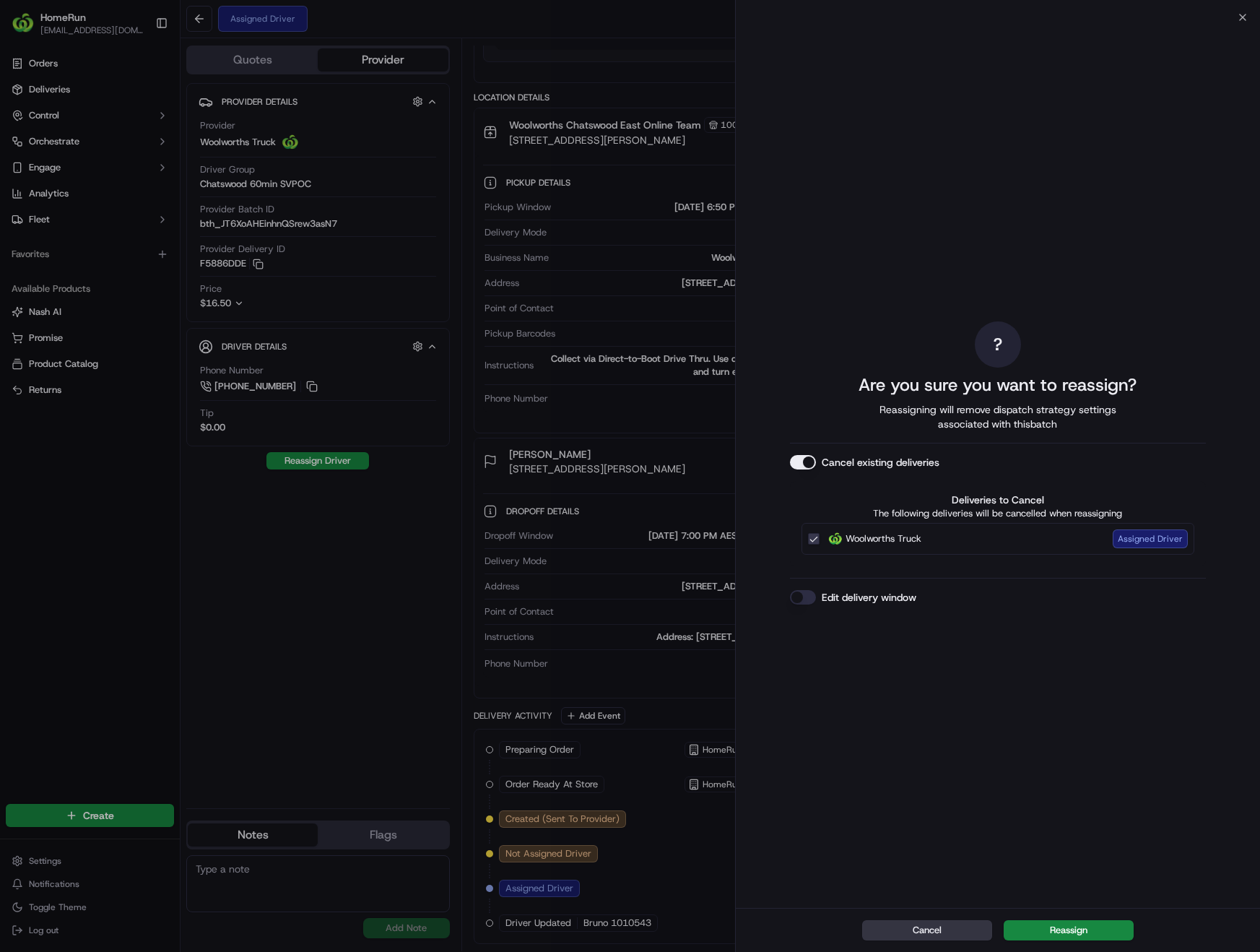
click at [891, 923] on button "Cancel" at bounding box center [926, 929] width 130 height 20
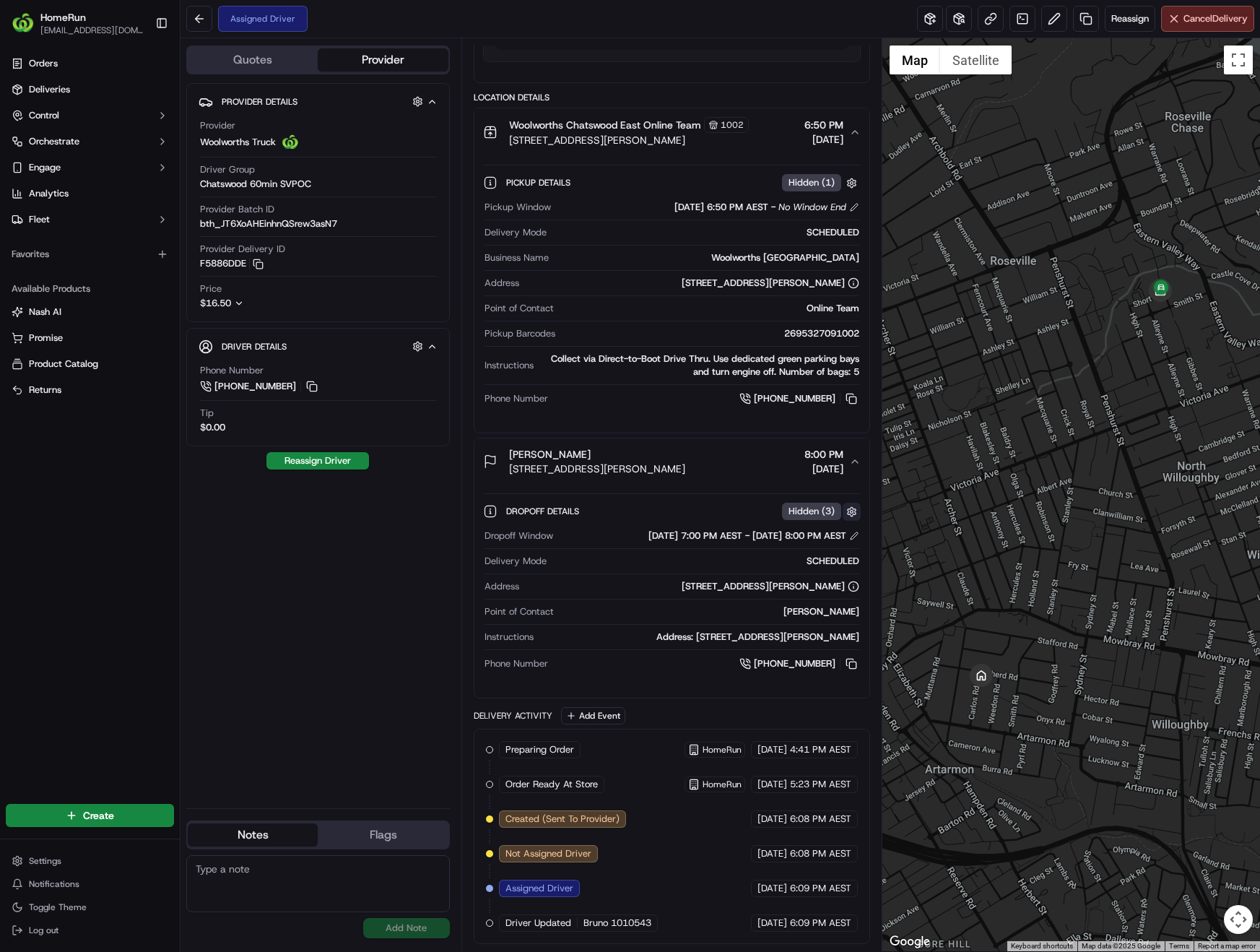
click at [850, 510] on button "button" at bounding box center [852, 511] width 18 height 18
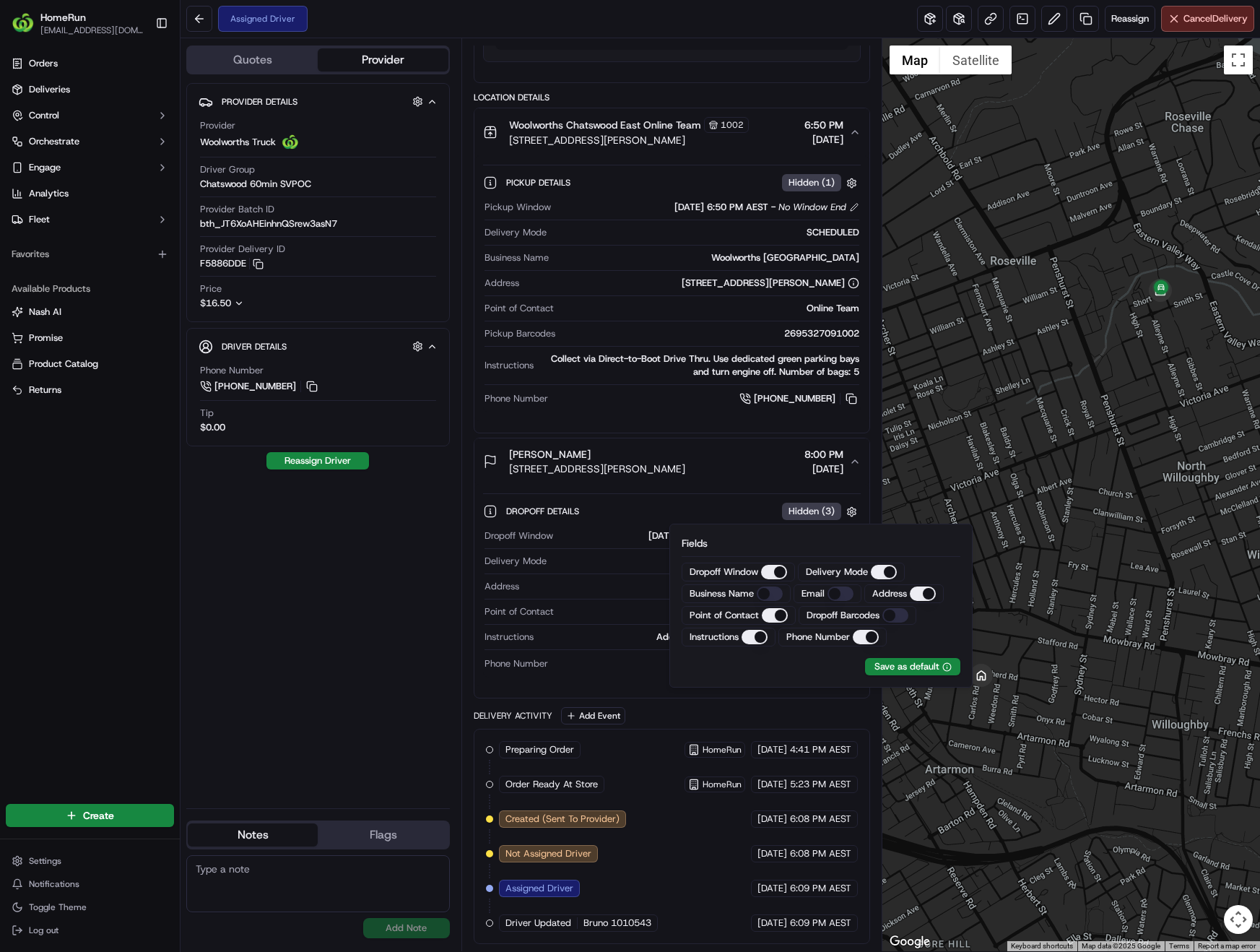
click at [590, 653] on div "Dropoff Window [DATE] 7:00 PM AEST - [DATE] 8:00 PM AEST Delivery Mode SCHEDULE…" at bounding box center [672, 600] width 378 height 154
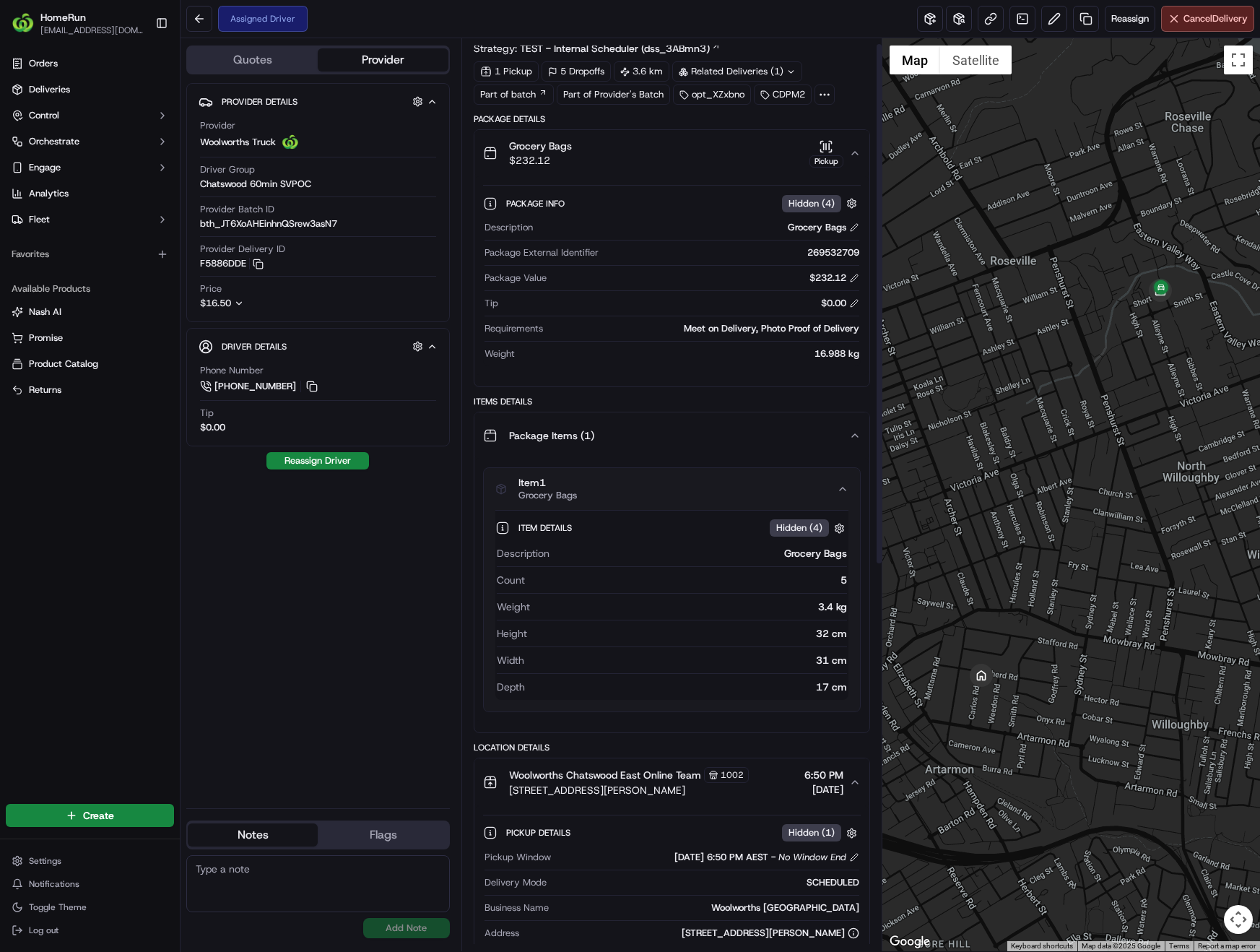
scroll to position [0, 0]
